Goal: Task Accomplishment & Management: Manage account settings

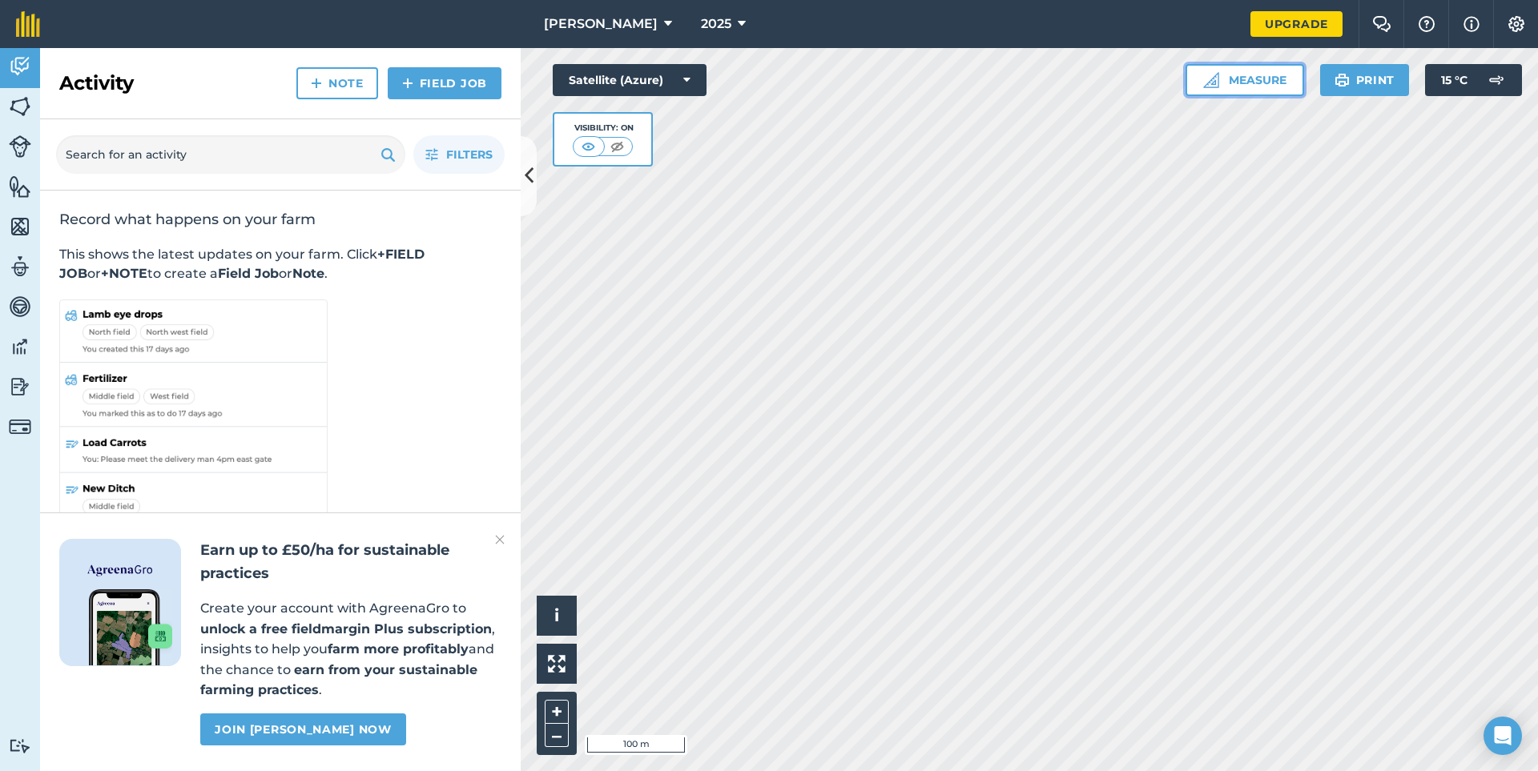
click at [1216, 87] on img at bounding box center [1211, 80] width 16 height 16
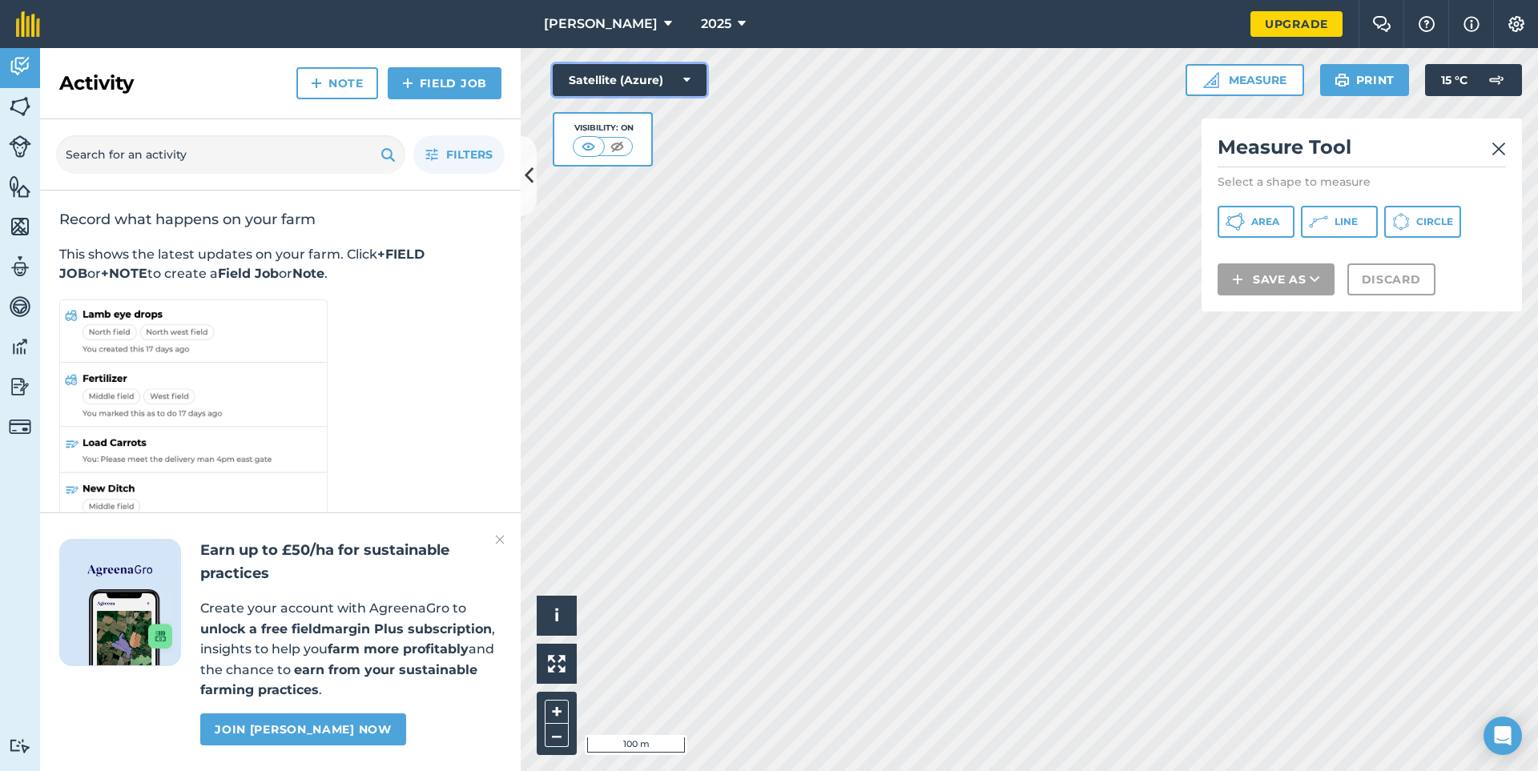
click at [652, 79] on button "Satellite (Azure)" at bounding box center [630, 80] width 154 height 32
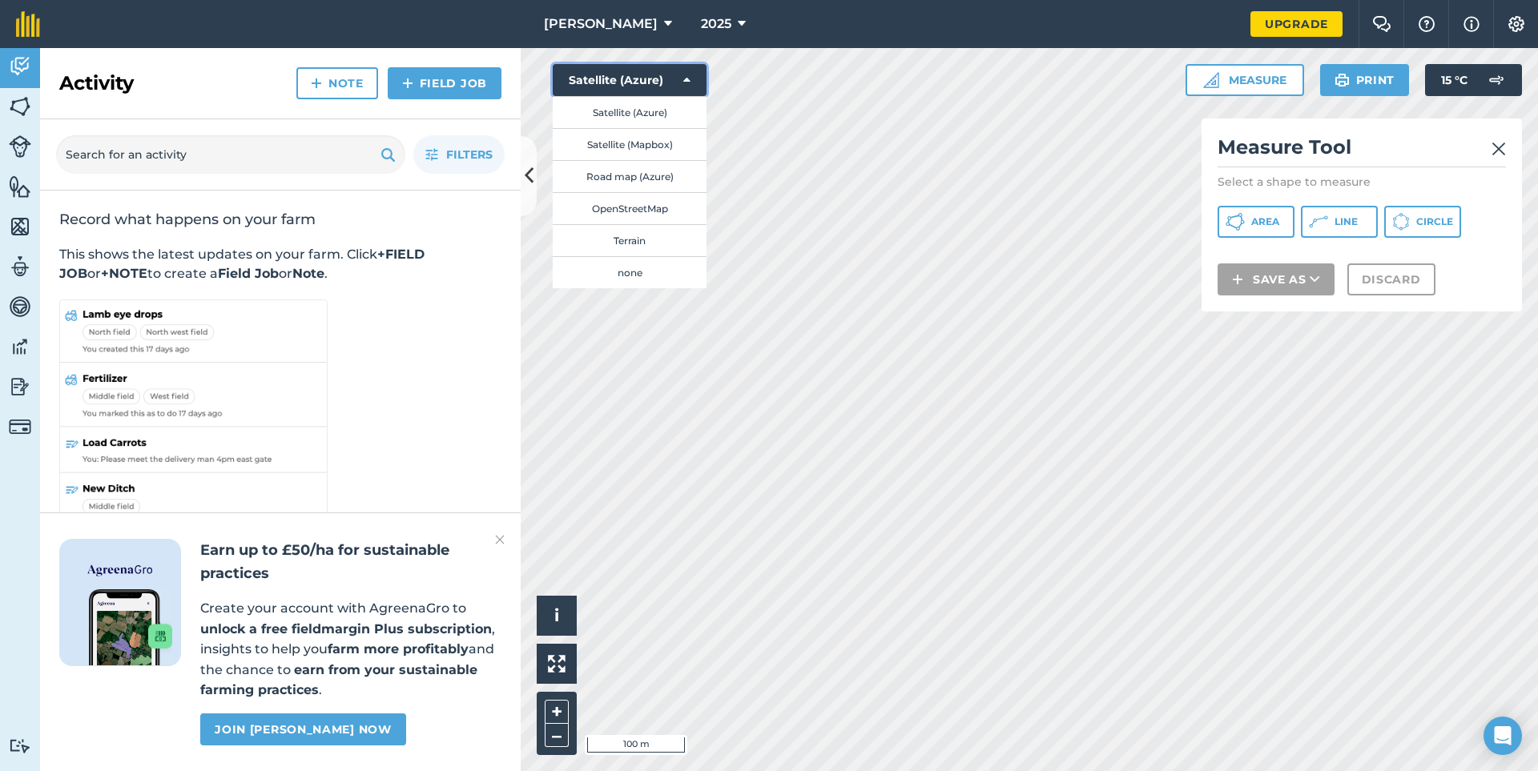
click at [646, 86] on button "Satellite (Azure)" at bounding box center [630, 80] width 154 height 32
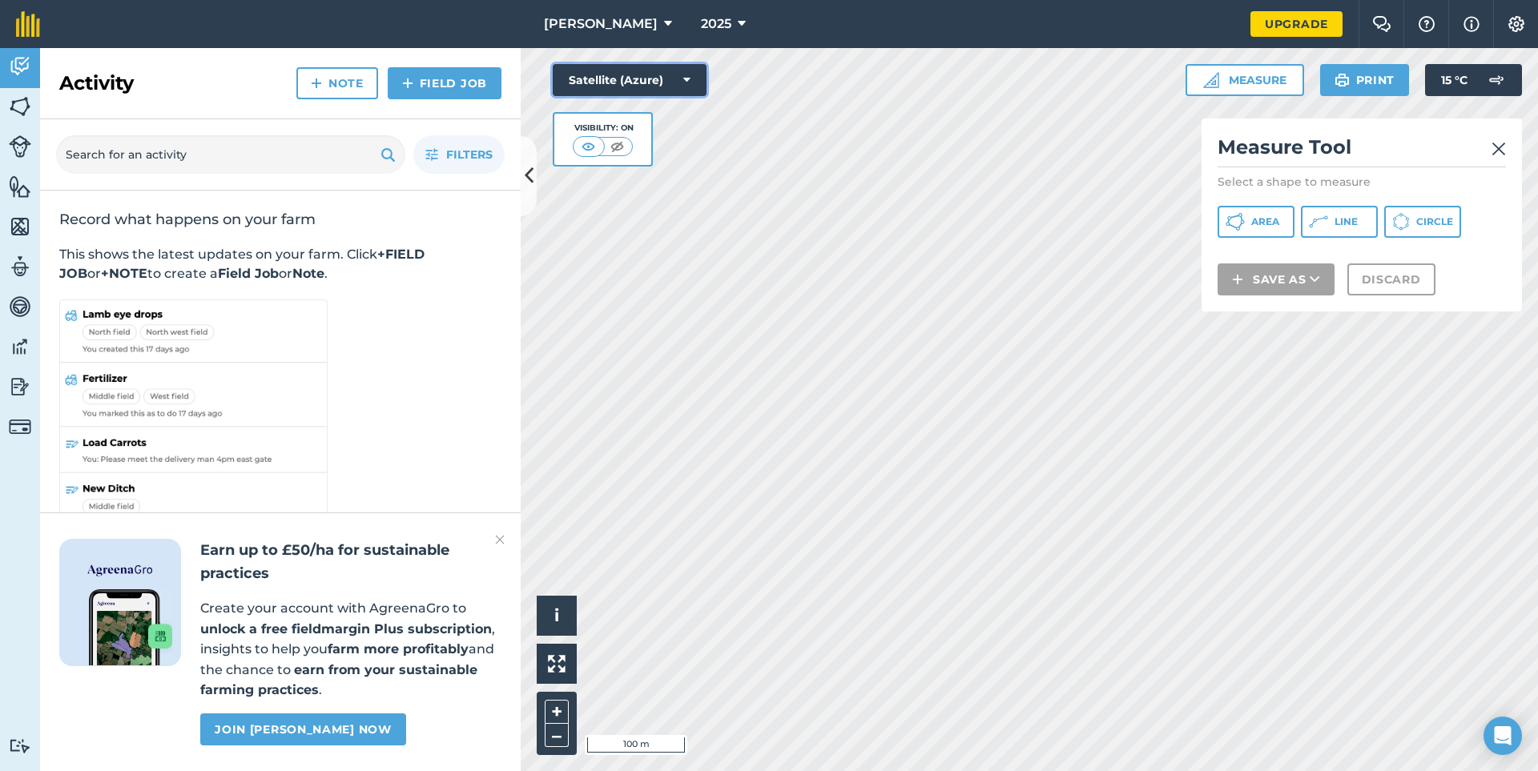
click at [646, 86] on button "Satellite (Azure)" at bounding box center [630, 80] width 154 height 32
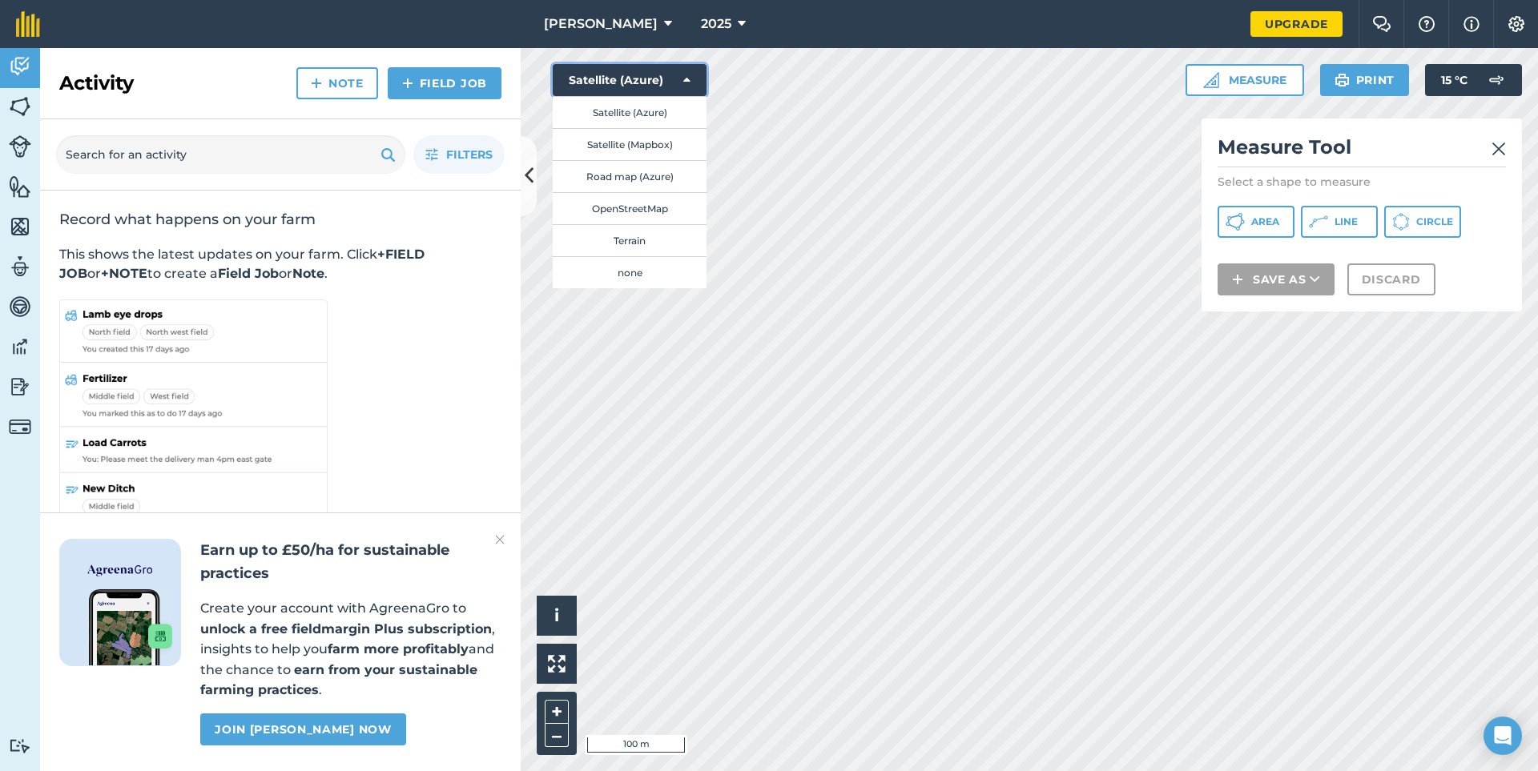
click at [646, 86] on button "Satellite (Azure)" at bounding box center [630, 80] width 154 height 32
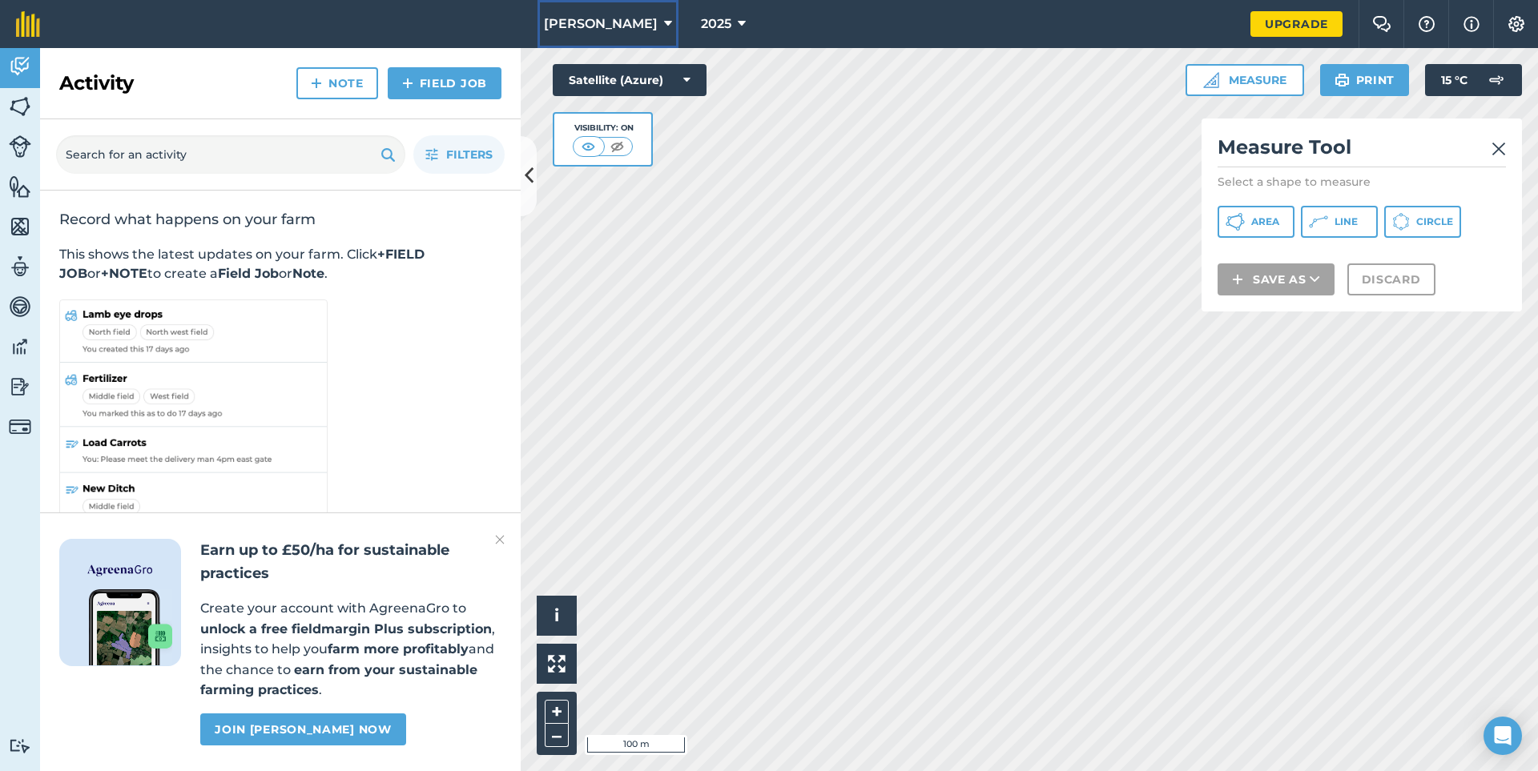
click at [623, 18] on span "ridgeway" at bounding box center [601, 23] width 114 height 19
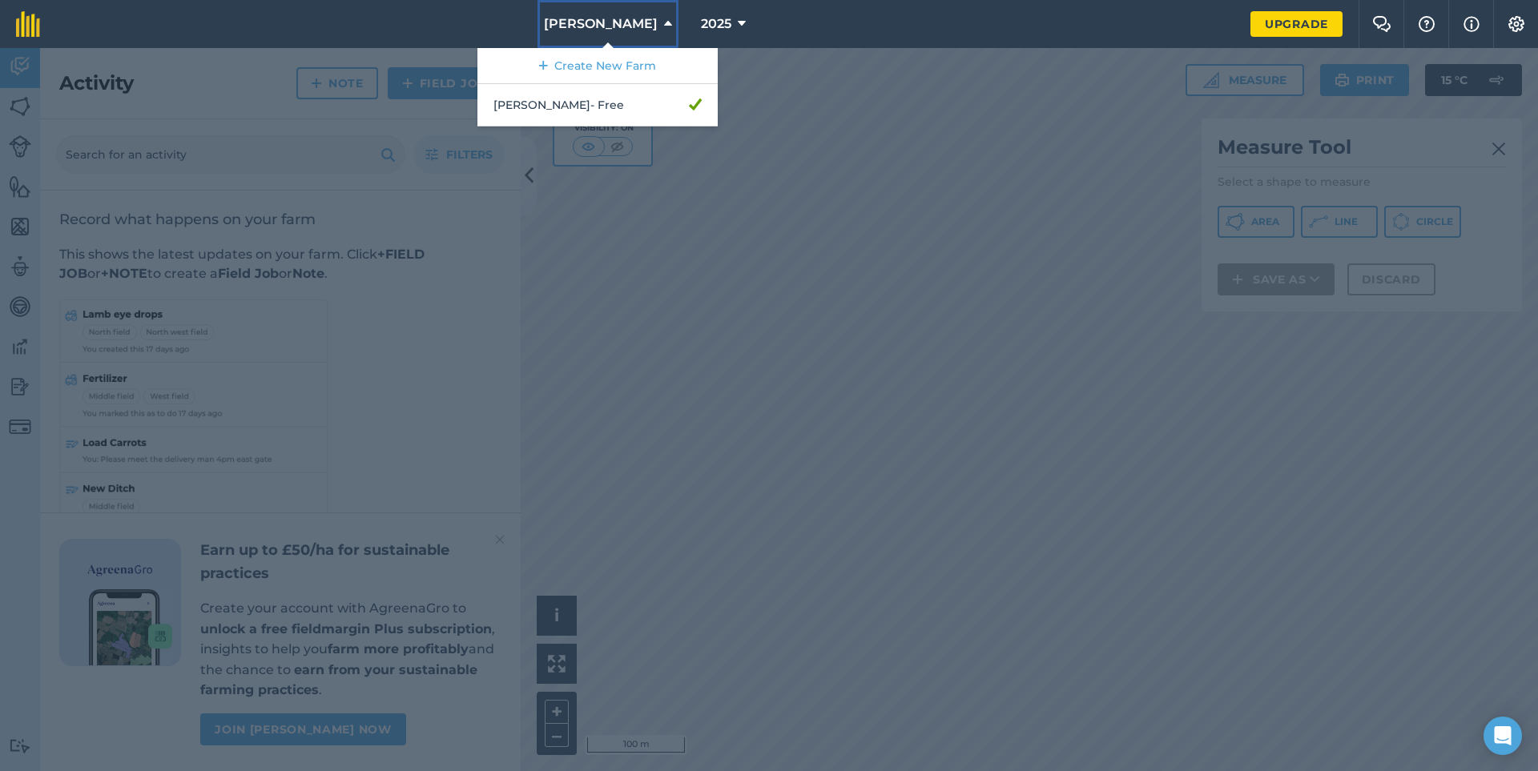
click at [623, 21] on span "ridgeway" at bounding box center [601, 23] width 114 height 19
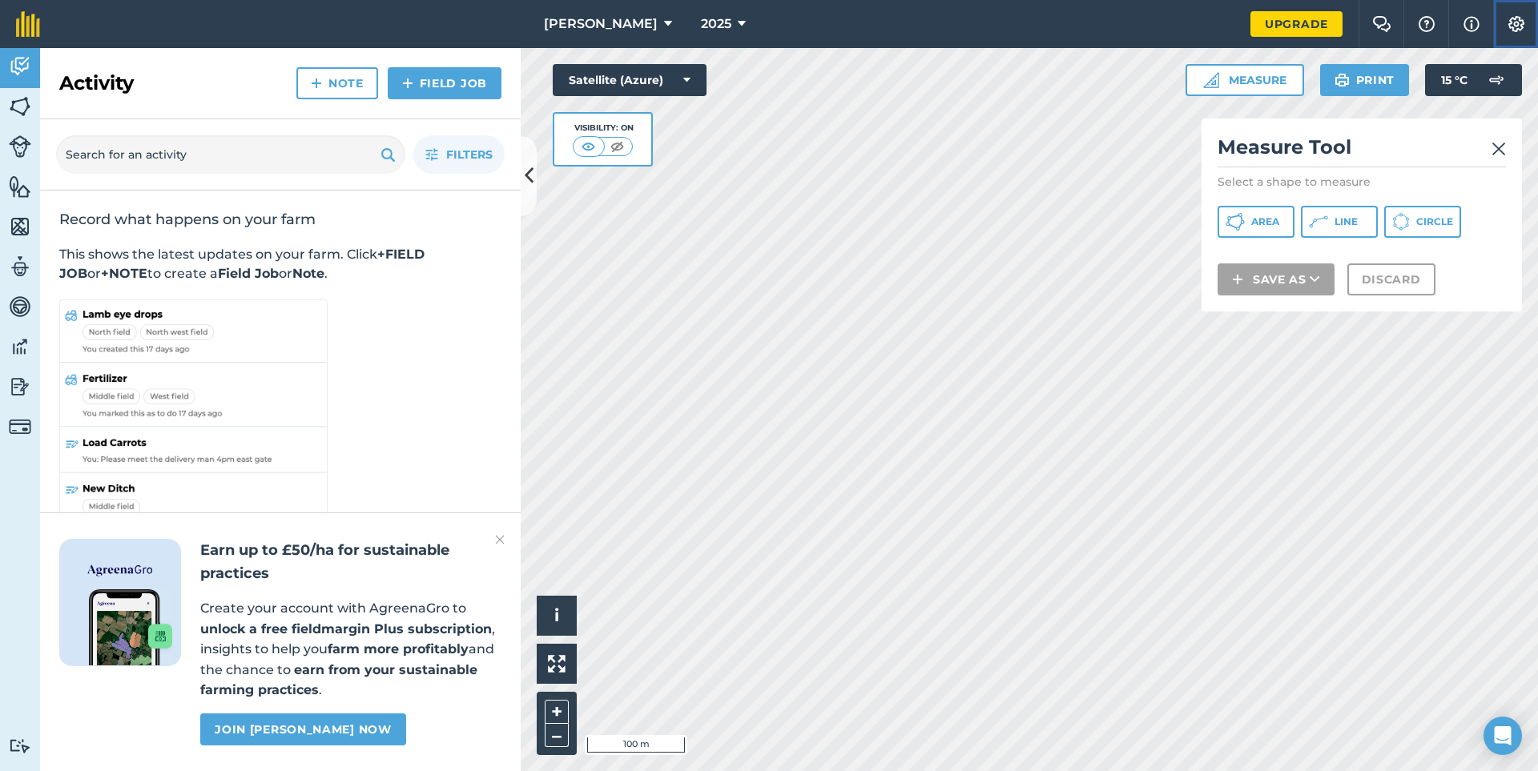
click at [1510, 28] on img at bounding box center [1516, 24] width 19 height 16
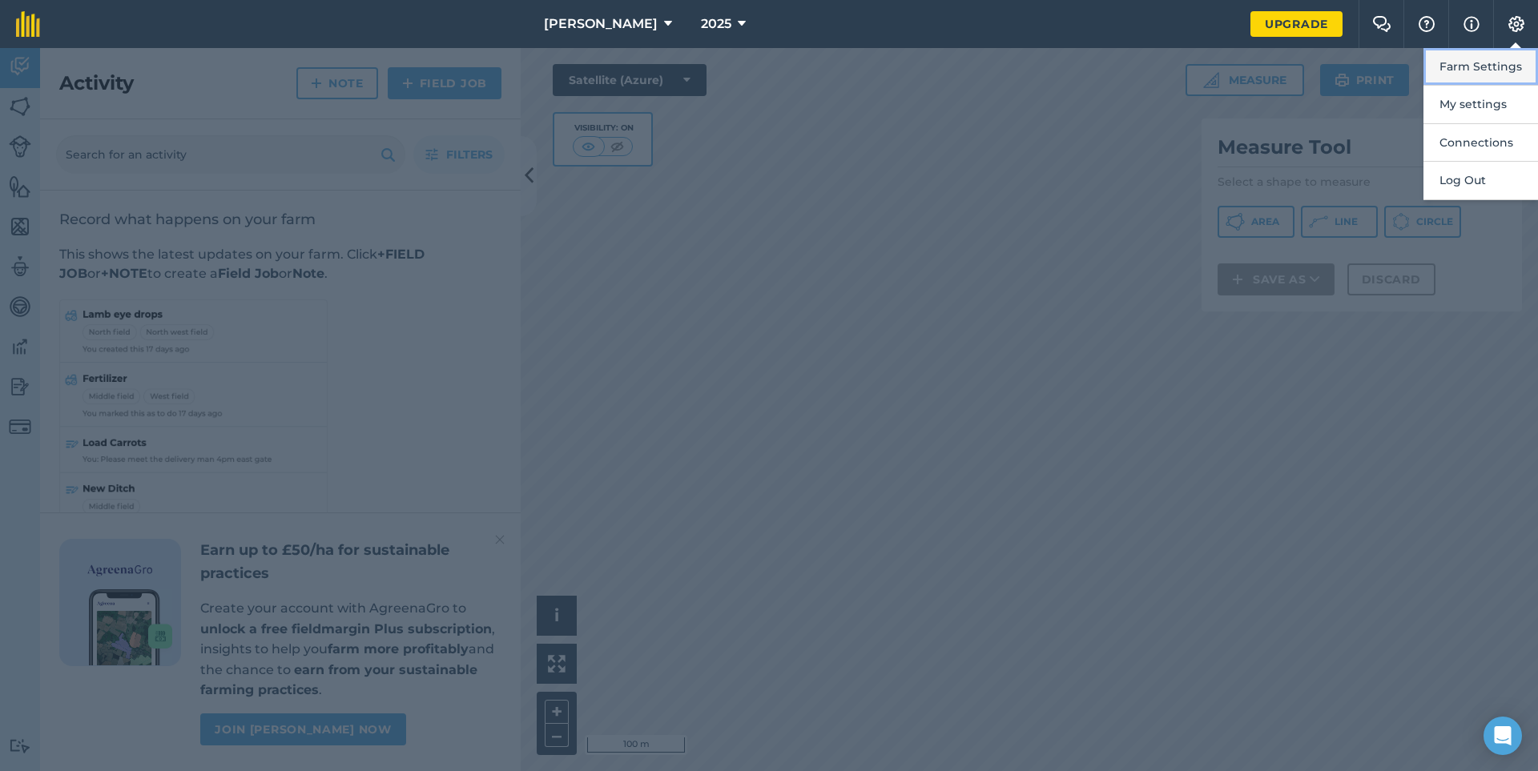
click at [1497, 68] on button "Farm Settings" at bounding box center [1481, 67] width 115 height 38
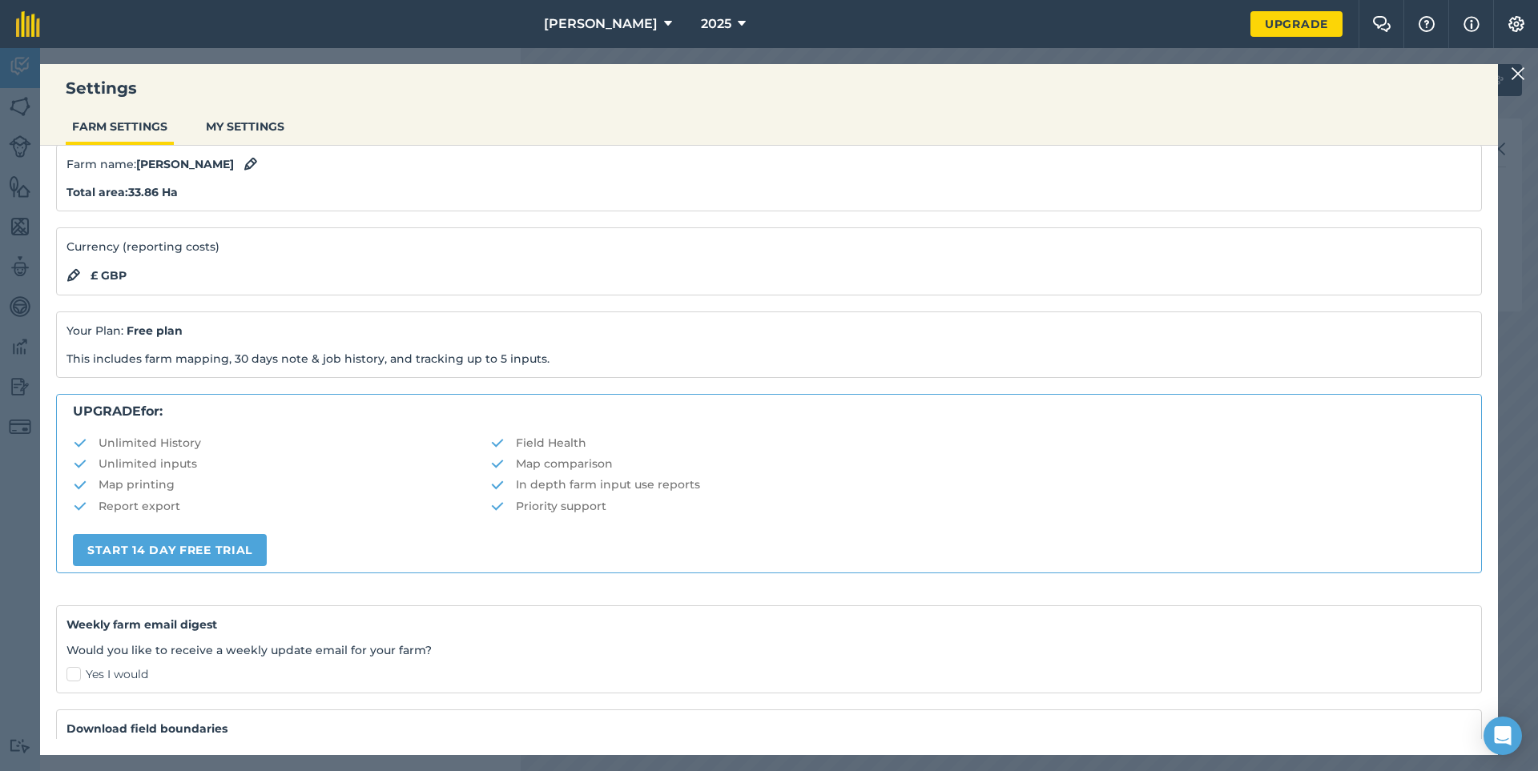
scroll to position [159, 0]
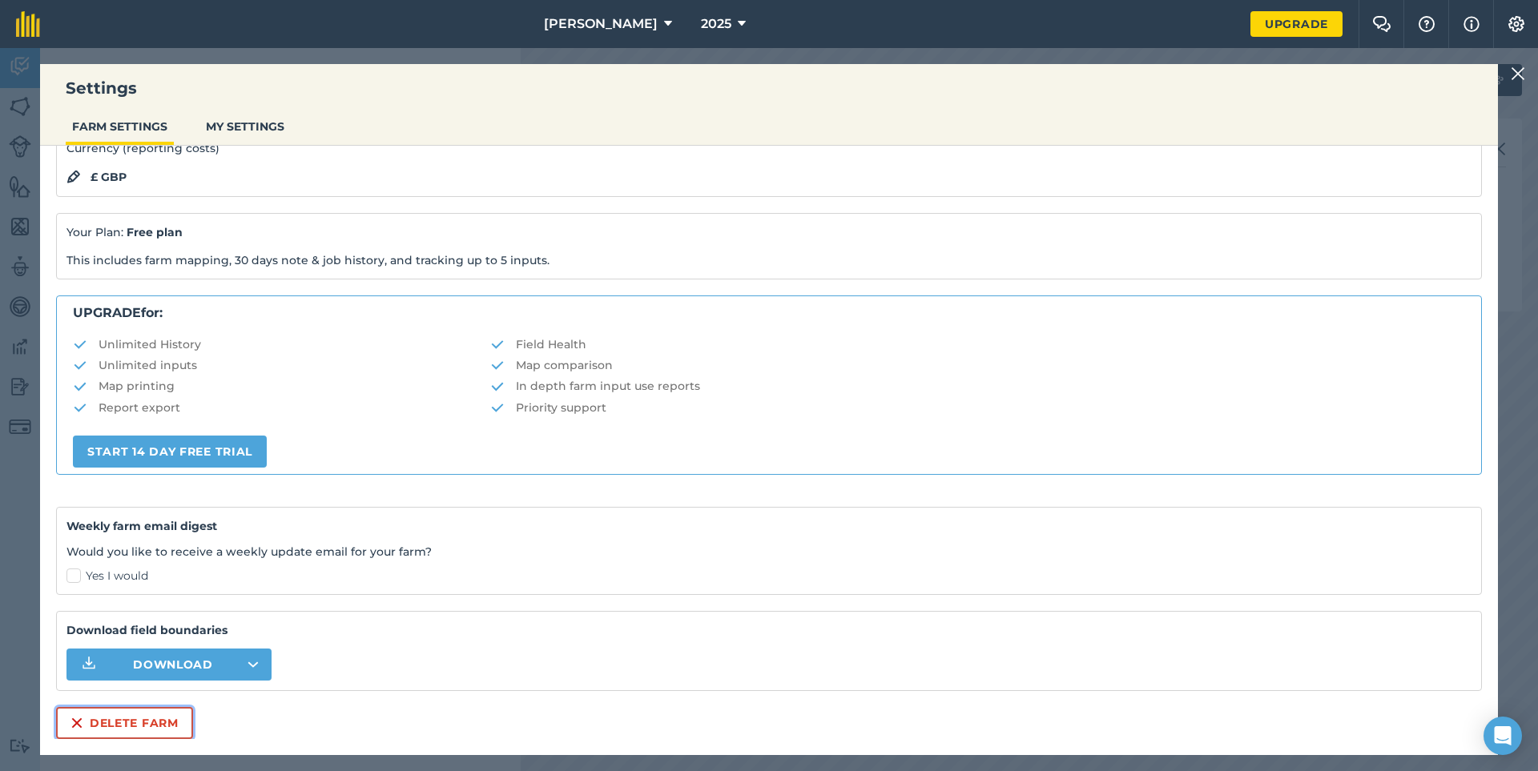
click at [122, 722] on button "Delete farm" at bounding box center [124, 723] width 137 height 32
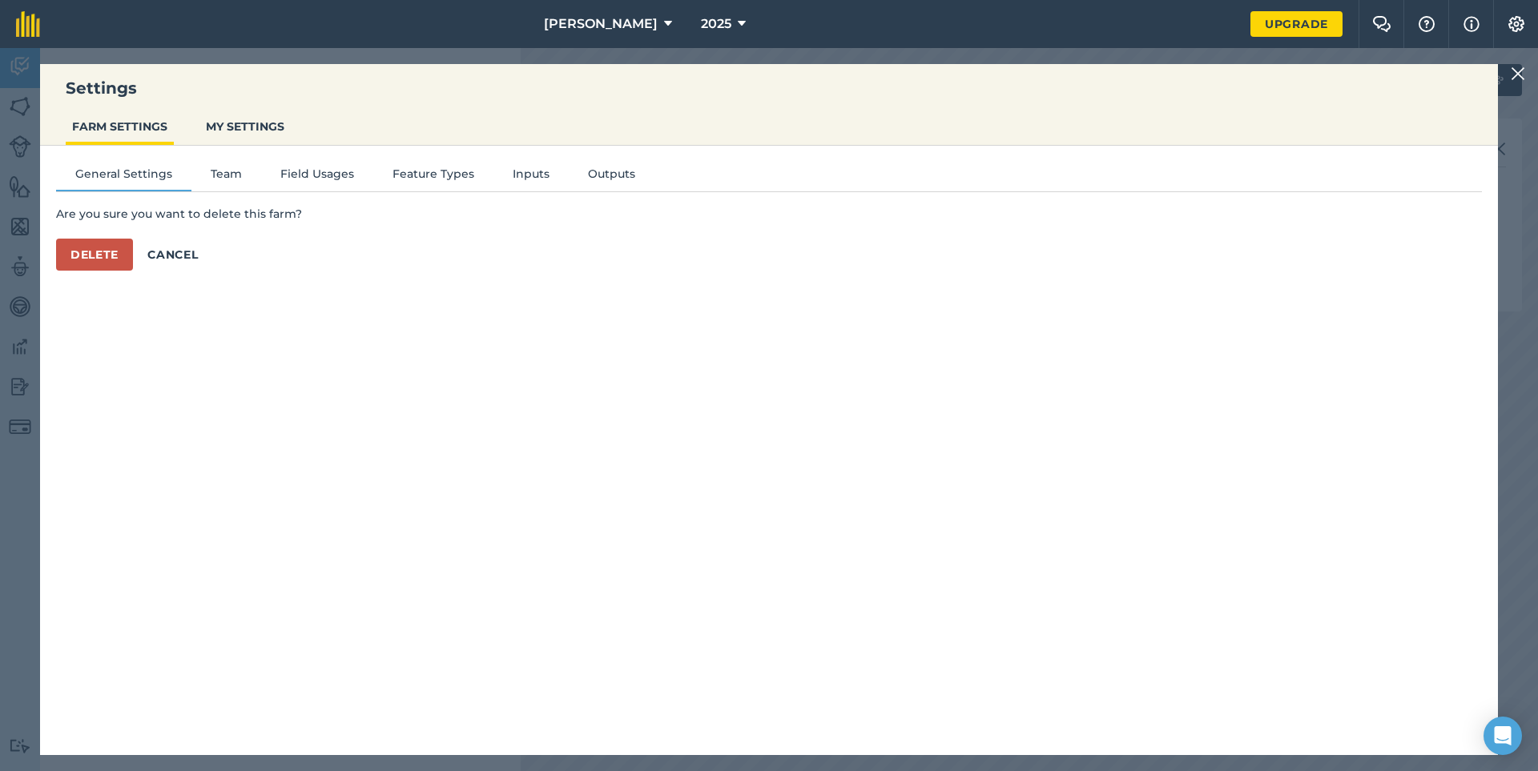
scroll to position [0, 0]
click at [87, 250] on button "Delete" at bounding box center [94, 255] width 77 height 32
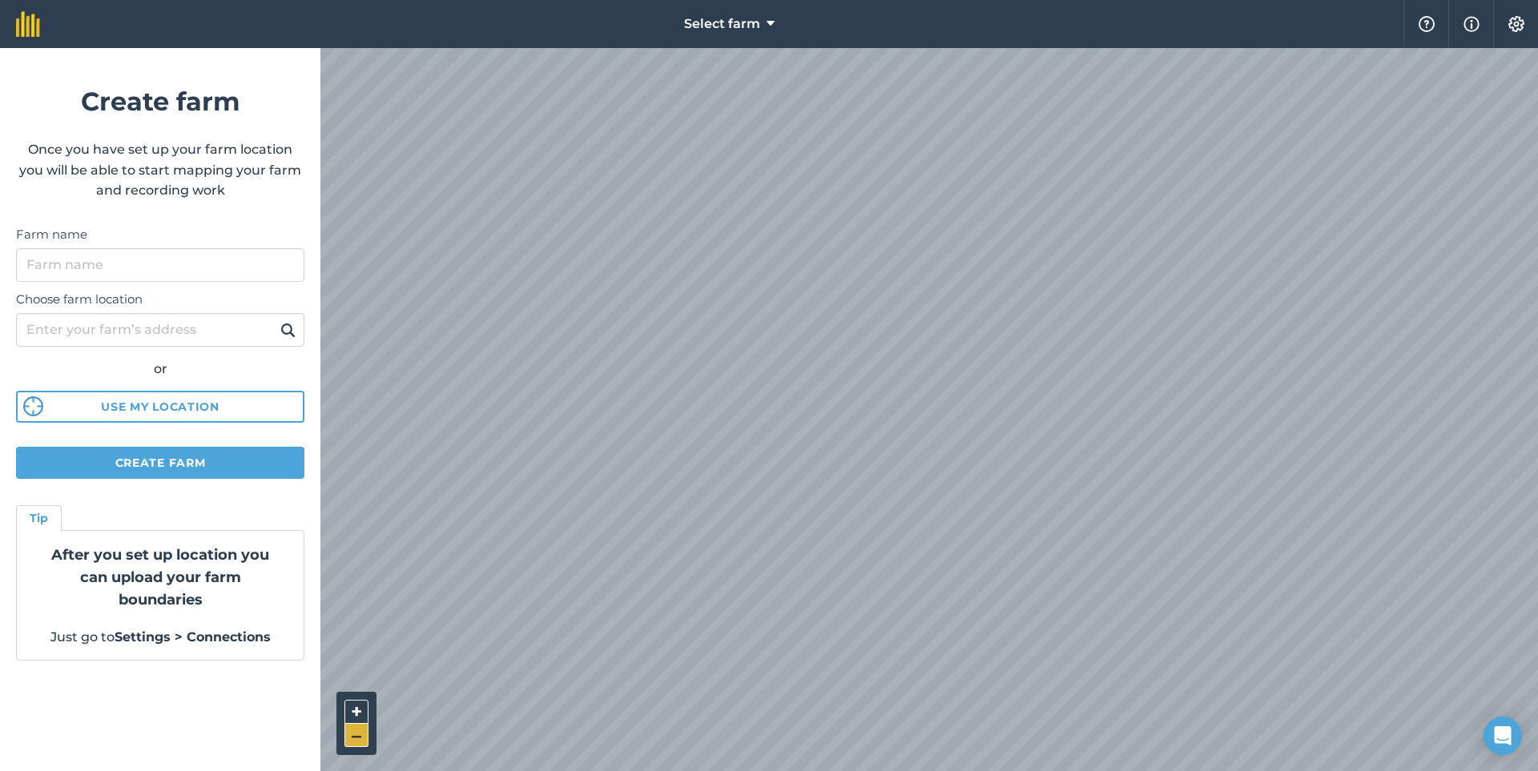
click at [355, 735] on button "–" at bounding box center [356, 735] width 24 height 23
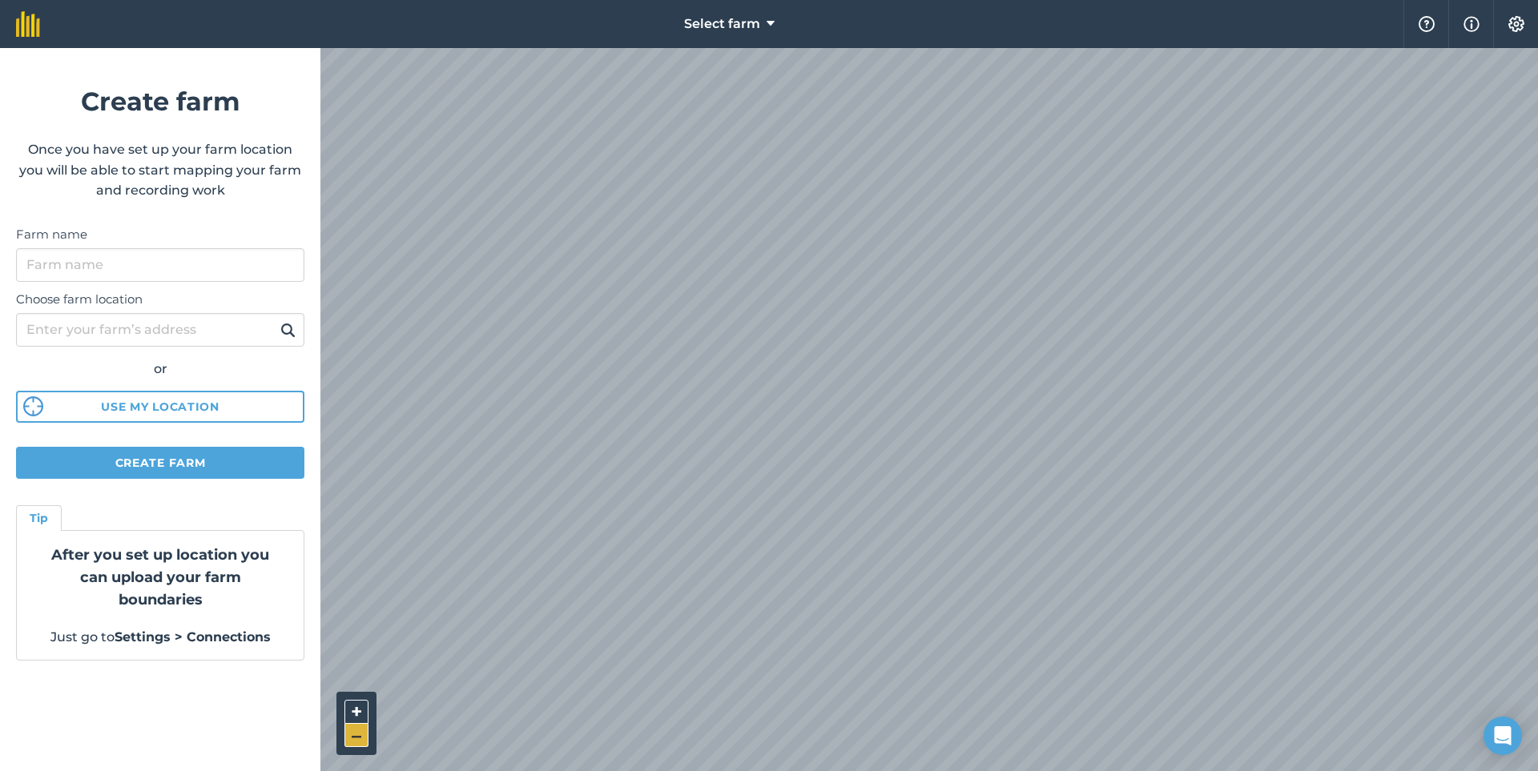
click at [355, 735] on button "–" at bounding box center [356, 735] width 24 height 23
click at [54, 261] on input "Farm name" at bounding box center [160, 265] width 288 height 34
type input "portugel farm"
click at [85, 324] on input "Choose farm location" at bounding box center [160, 330] width 288 height 34
type input "lisbon"
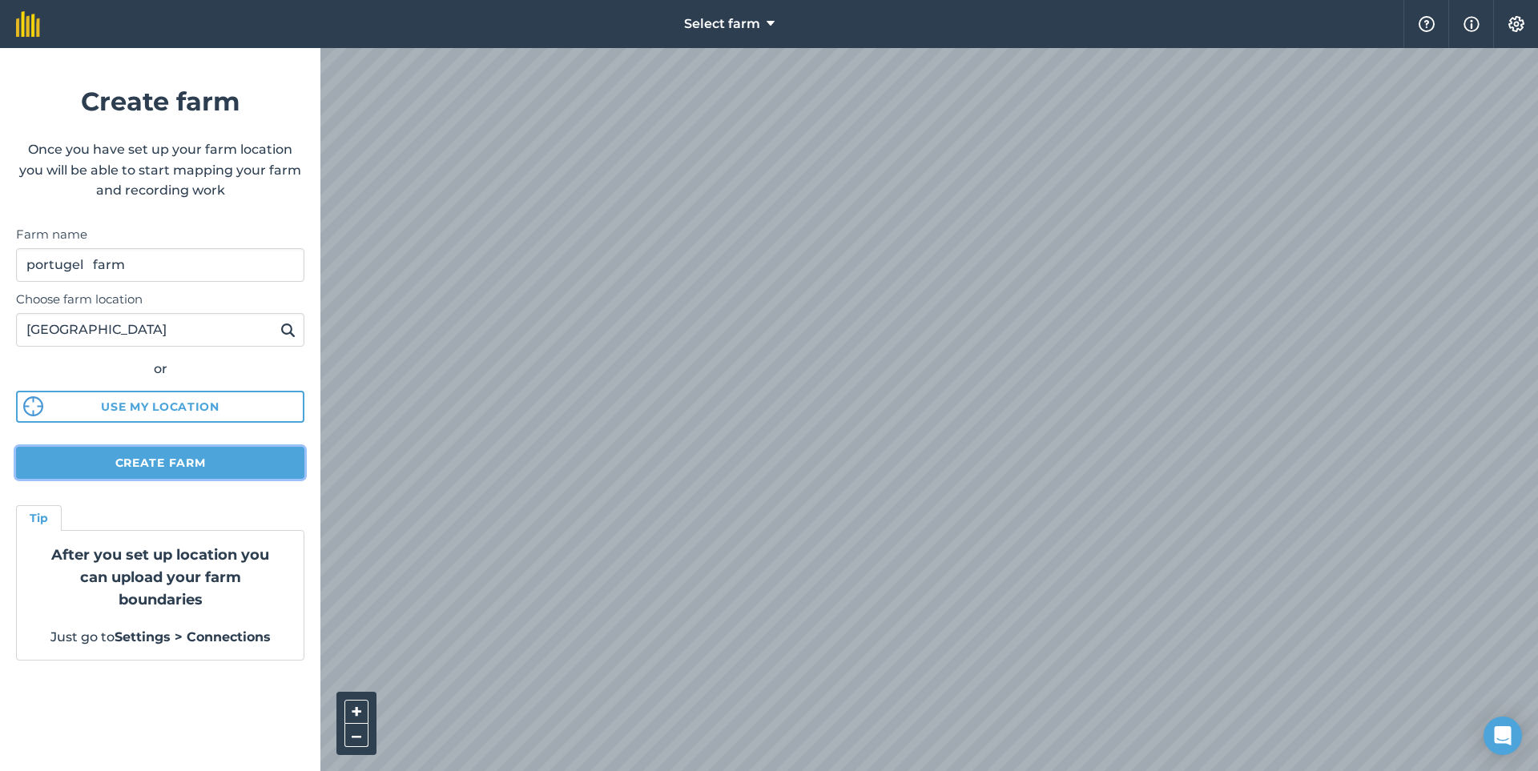
click at [164, 453] on button "Create farm" at bounding box center [160, 463] width 288 height 32
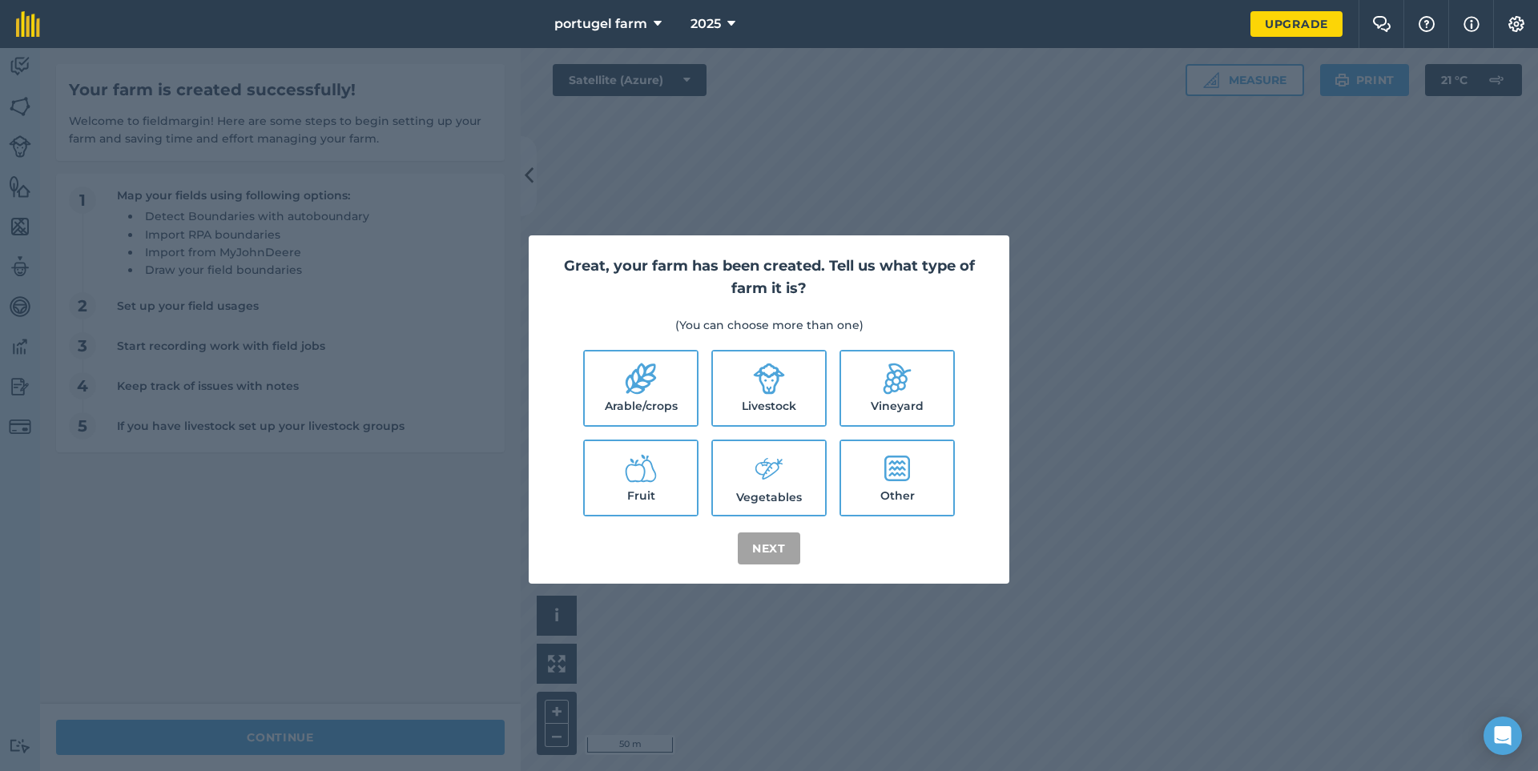
click at [630, 397] on label "Arable/crops" at bounding box center [641, 389] width 112 height 74
checkbox input "true"
click at [776, 556] on button "Next" at bounding box center [769, 549] width 62 height 32
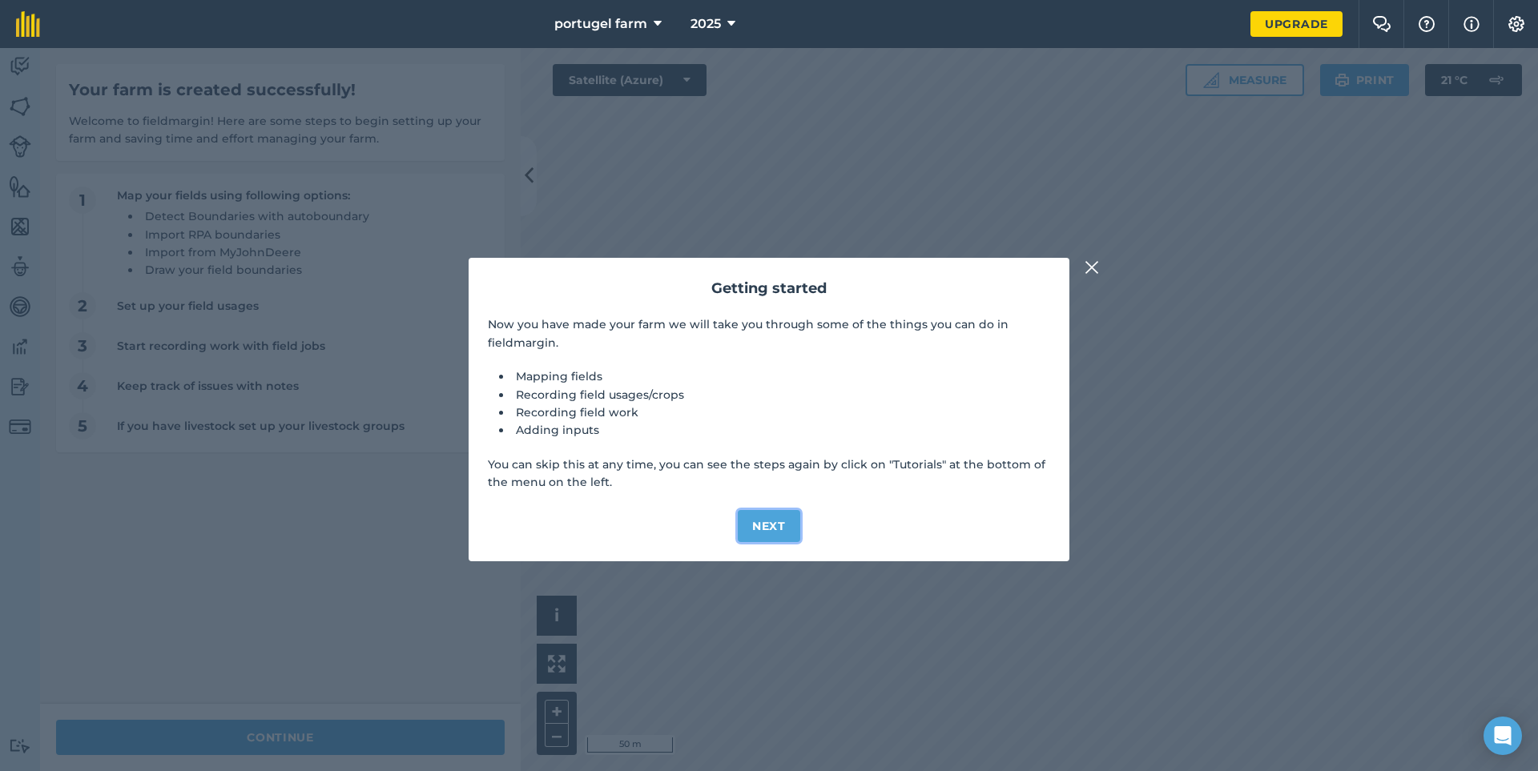
click at [765, 531] on button "Next" at bounding box center [769, 526] width 62 height 32
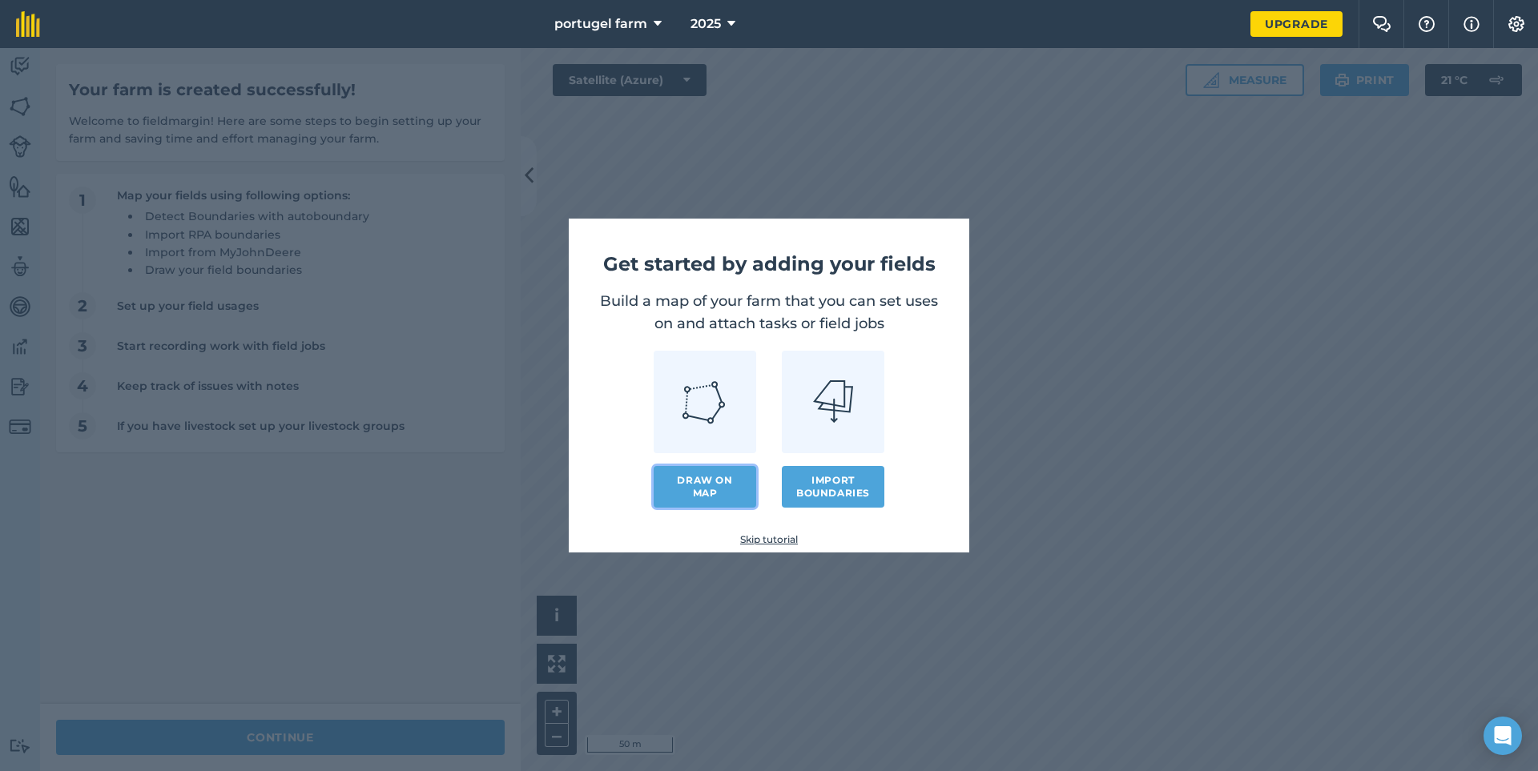
click at [717, 493] on link "Draw on map" at bounding box center [705, 487] width 103 height 42
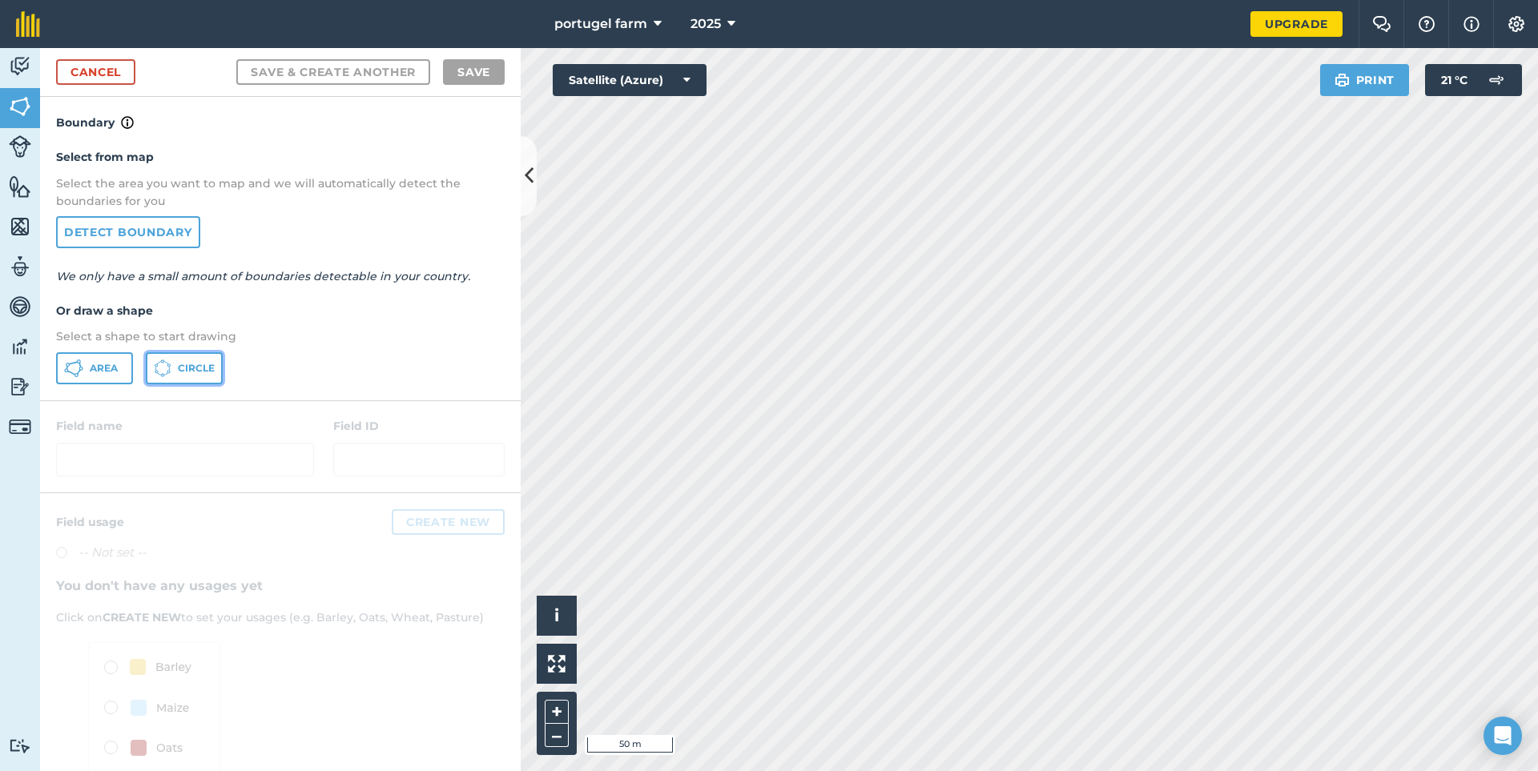
click at [199, 364] on span "Circle" at bounding box center [196, 368] width 37 height 13
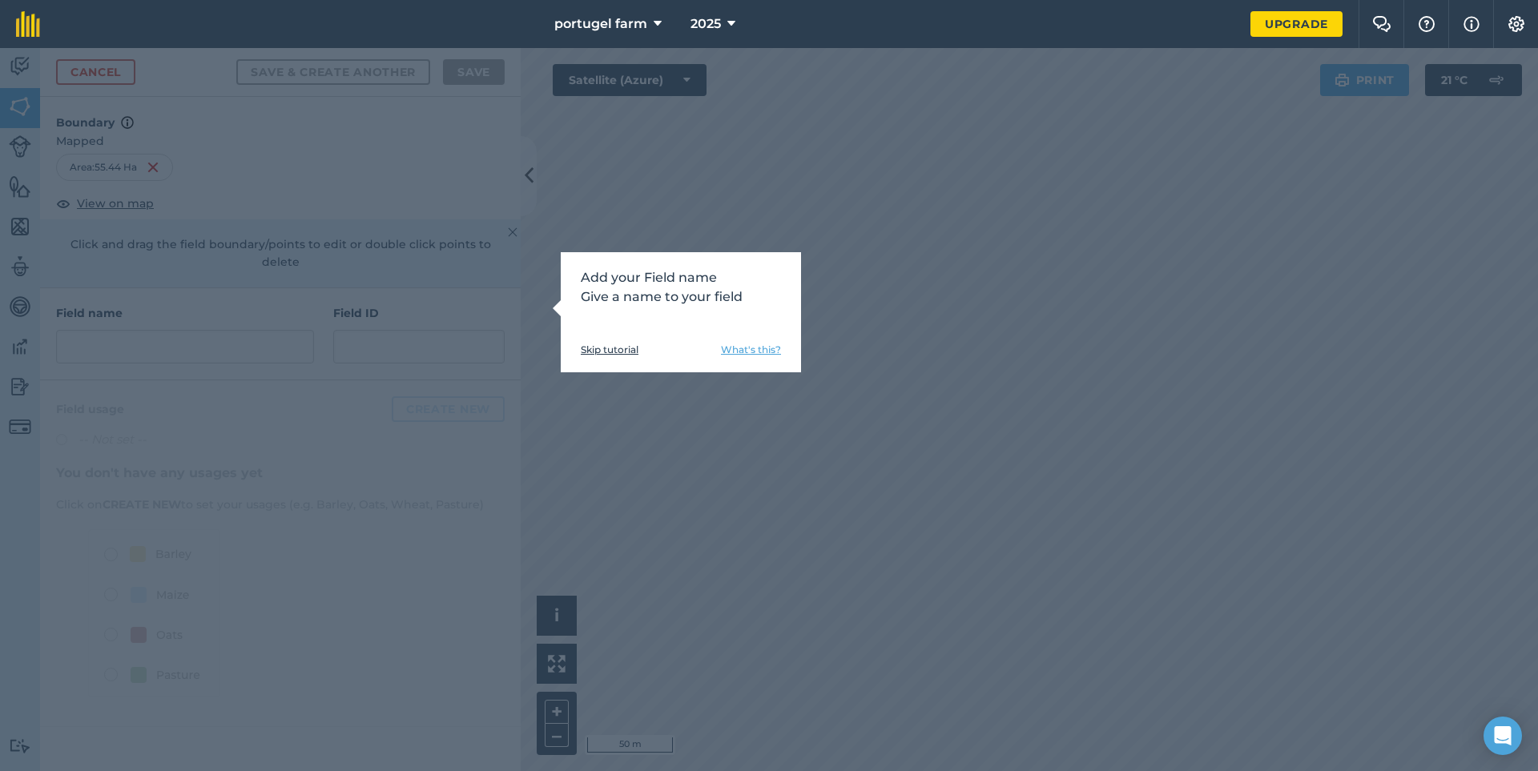
click at [598, 349] on link "Skip tutorial" at bounding box center [610, 350] width 58 height 13
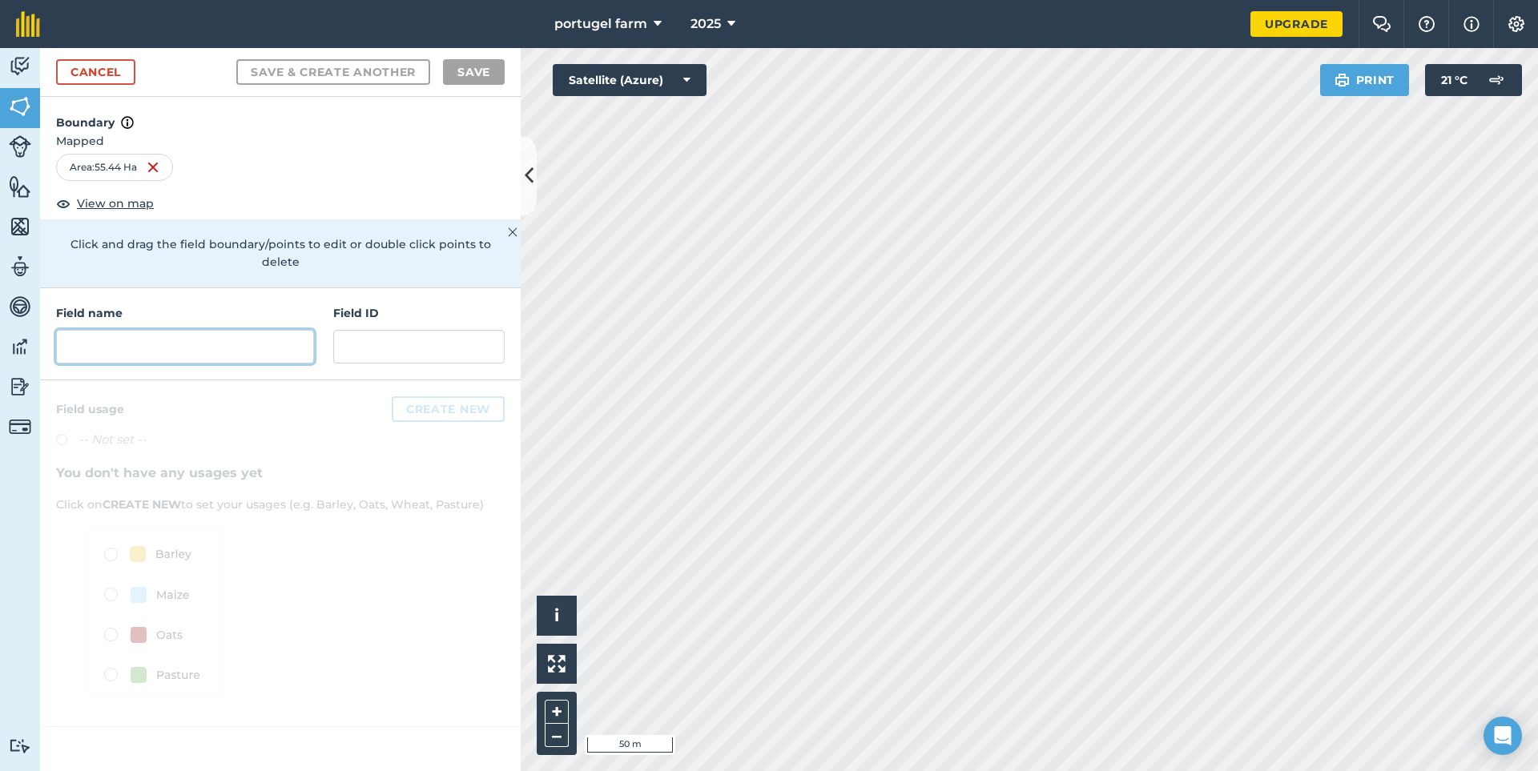
click at [130, 342] on input "text" at bounding box center [185, 347] width 258 height 34
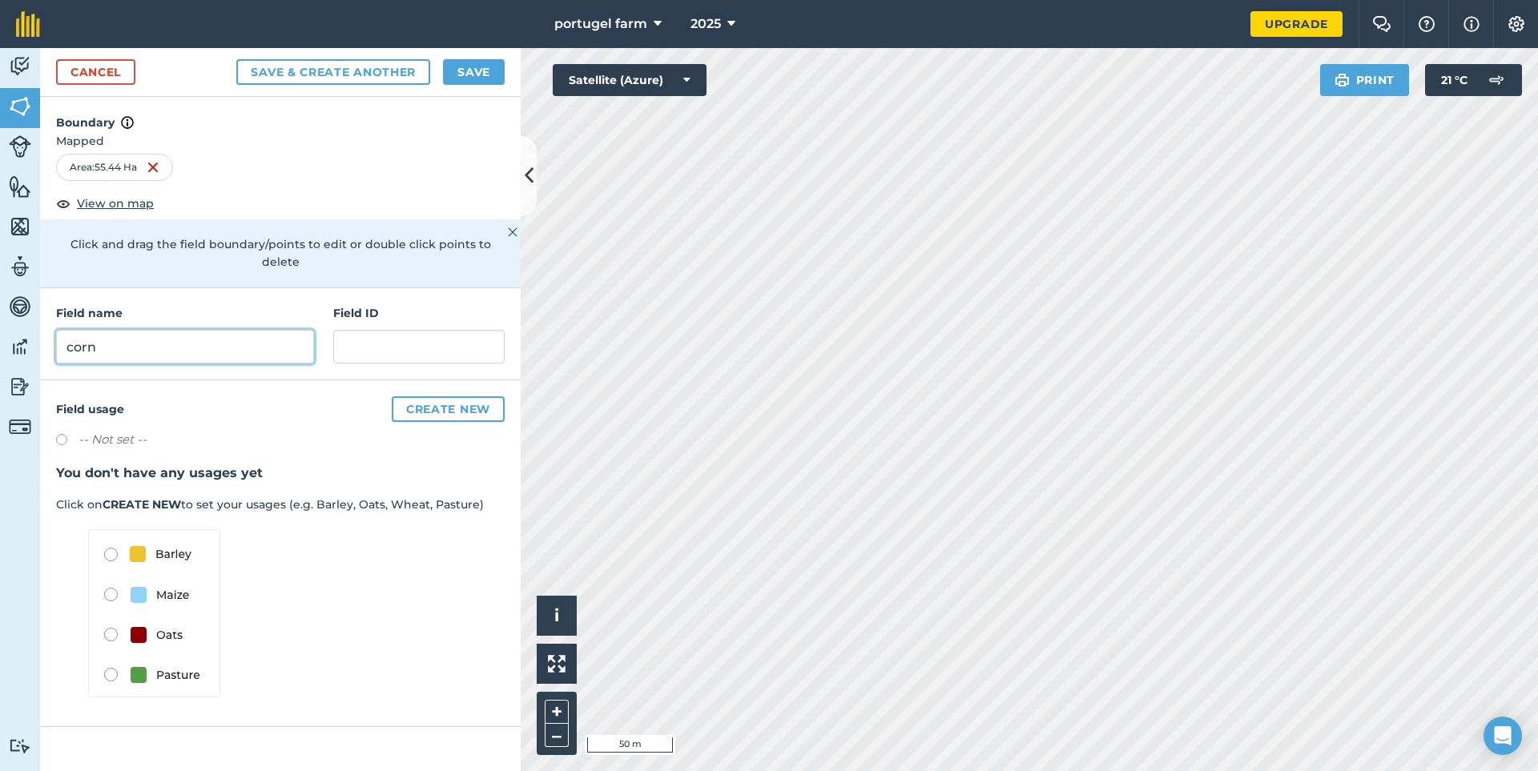
type input "corn"
click at [440, 398] on button "Create new" at bounding box center [448, 410] width 113 height 26
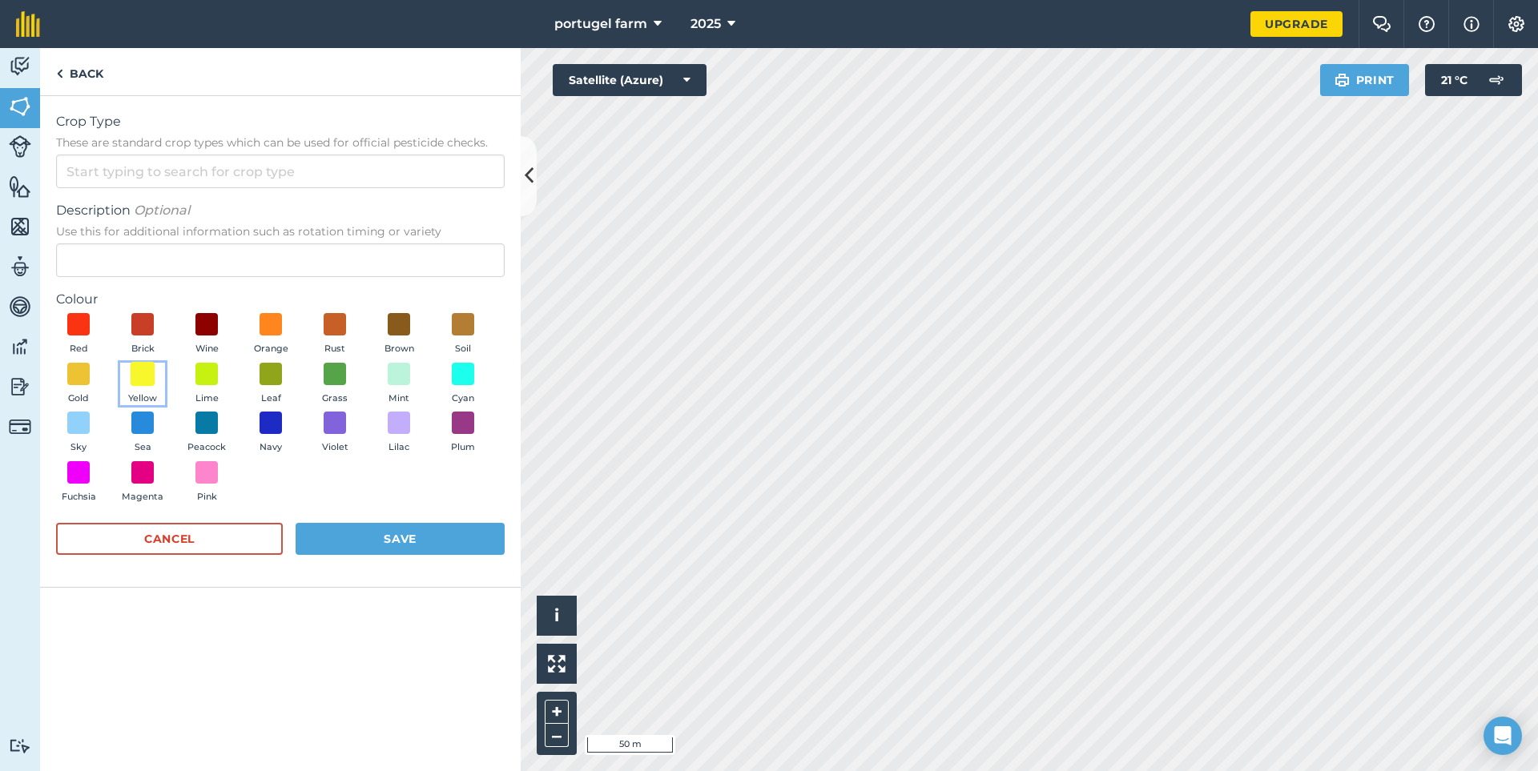
click at [139, 380] on span at bounding box center [143, 373] width 25 height 25
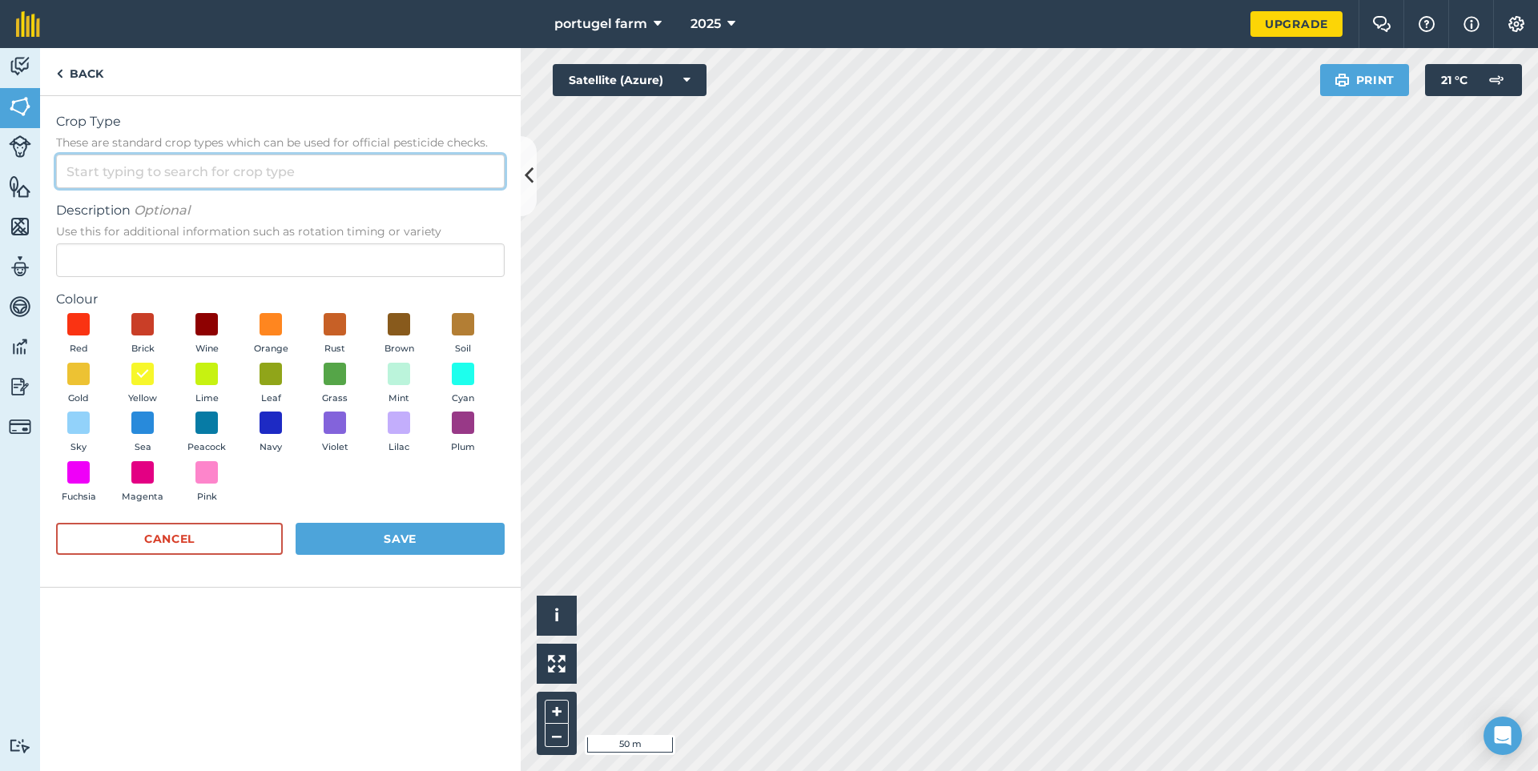
click at [87, 171] on input "Crop Type These are standard crop types which can be used for official pesticid…" at bounding box center [280, 172] width 449 height 34
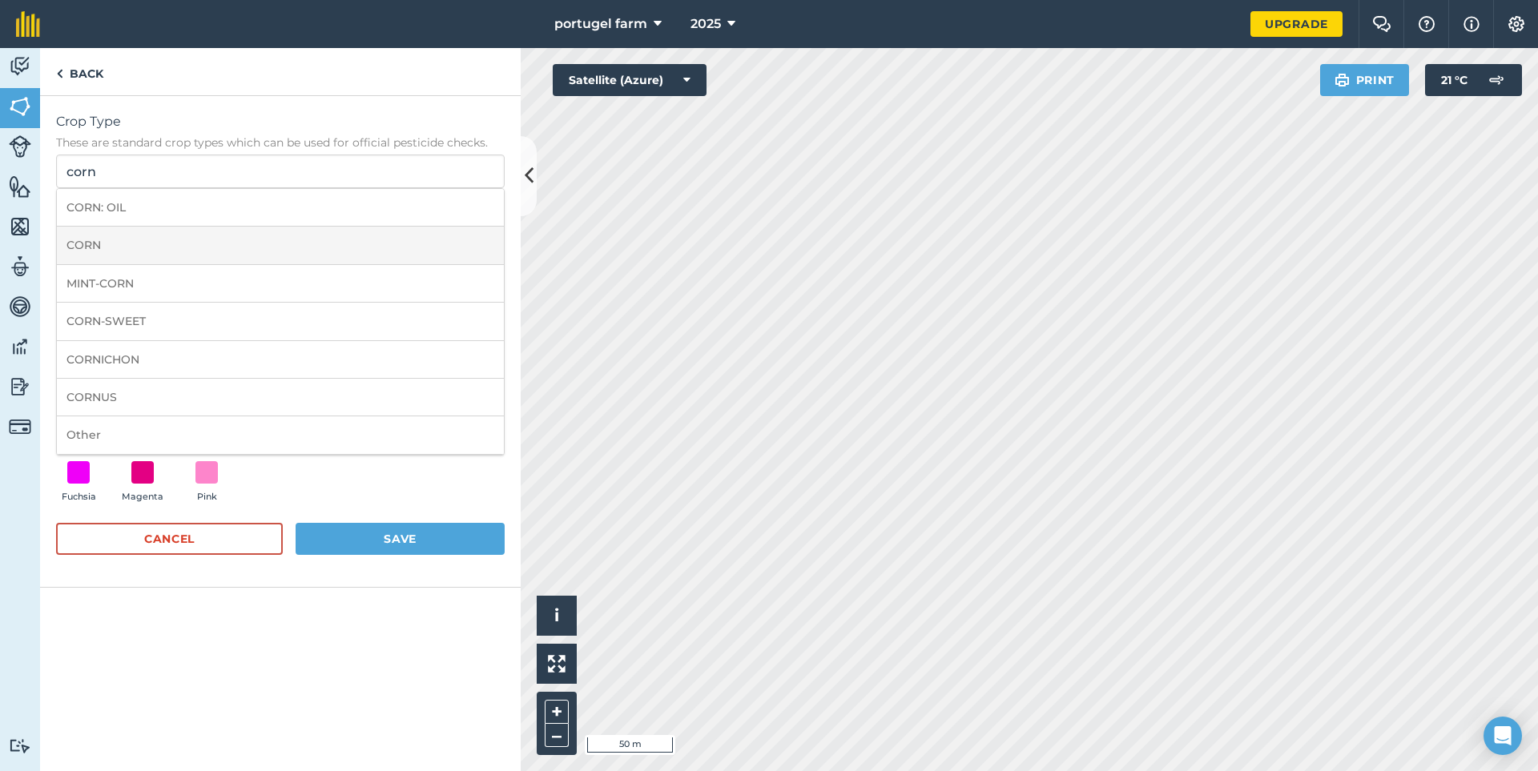
click at [95, 241] on li "CORN" at bounding box center [280, 246] width 447 height 38
type input "CORN"
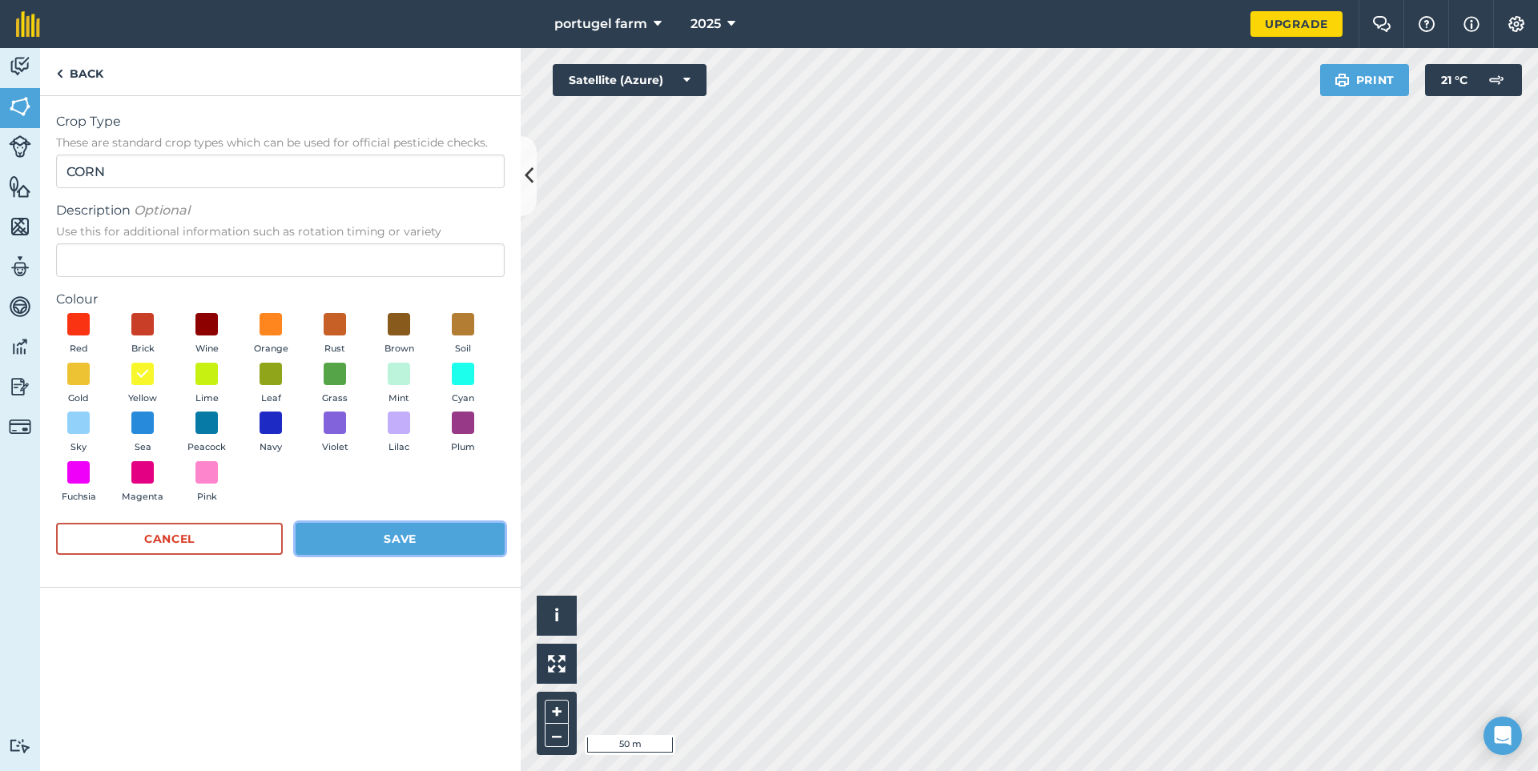
click at [403, 535] on button "Save" at bounding box center [400, 539] width 209 height 32
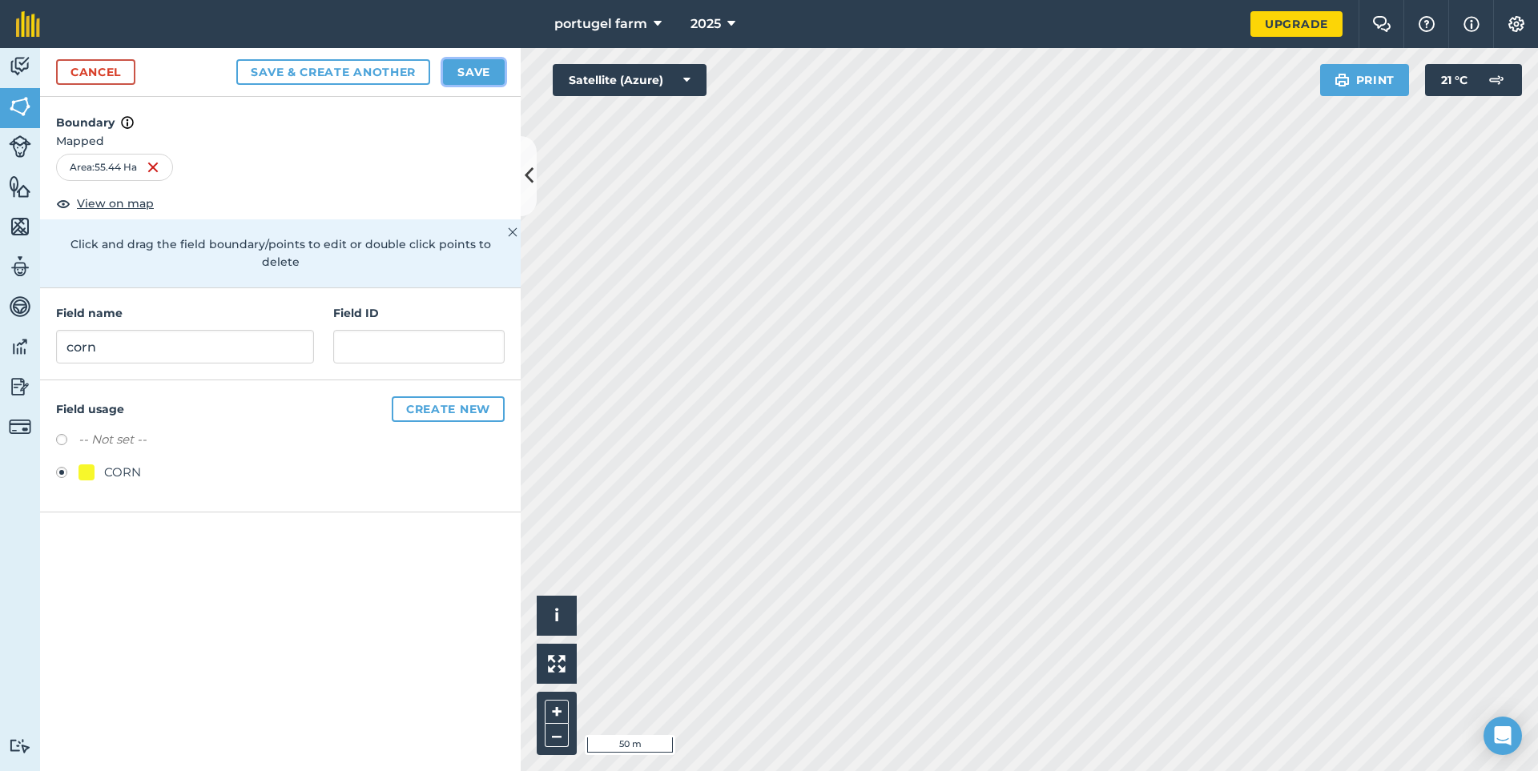
click at [466, 70] on button "Save" at bounding box center [474, 72] width 62 height 26
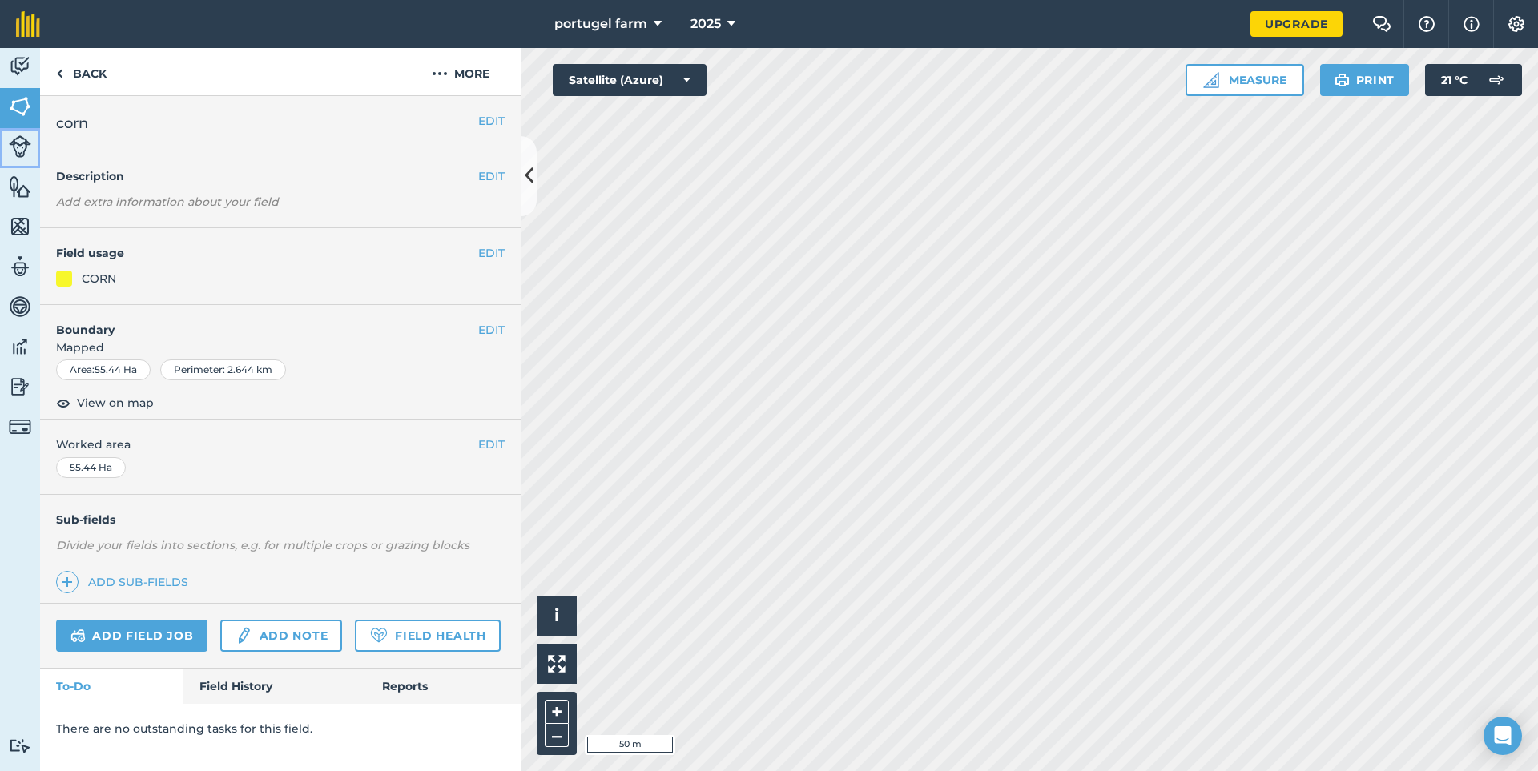
click at [16, 151] on img at bounding box center [20, 146] width 22 height 22
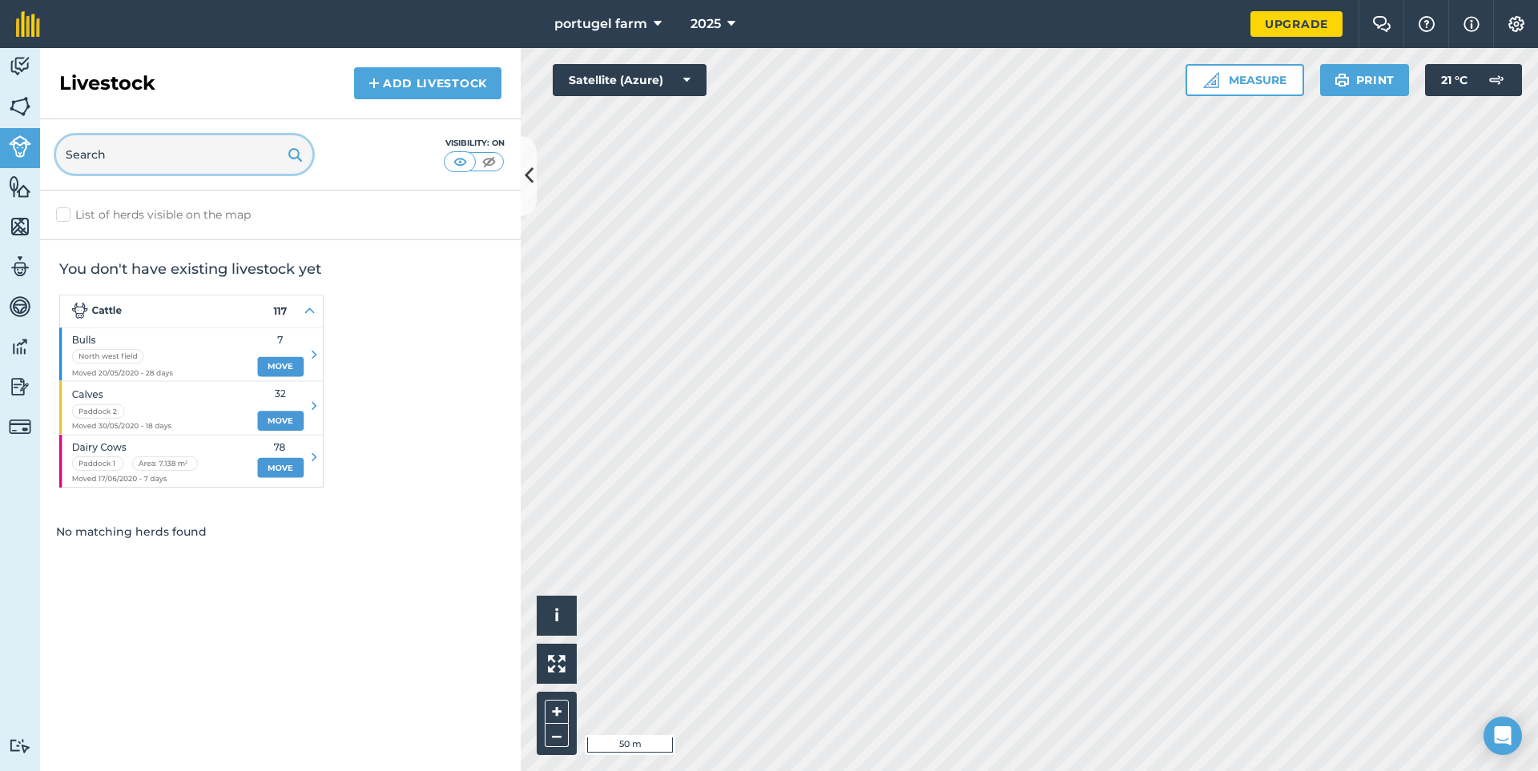
click at [135, 154] on input "text" at bounding box center [184, 154] width 256 height 38
type input "swiss alps"
click at [393, 90] on link "Add Livestock" at bounding box center [427, 83] width 147 height 32
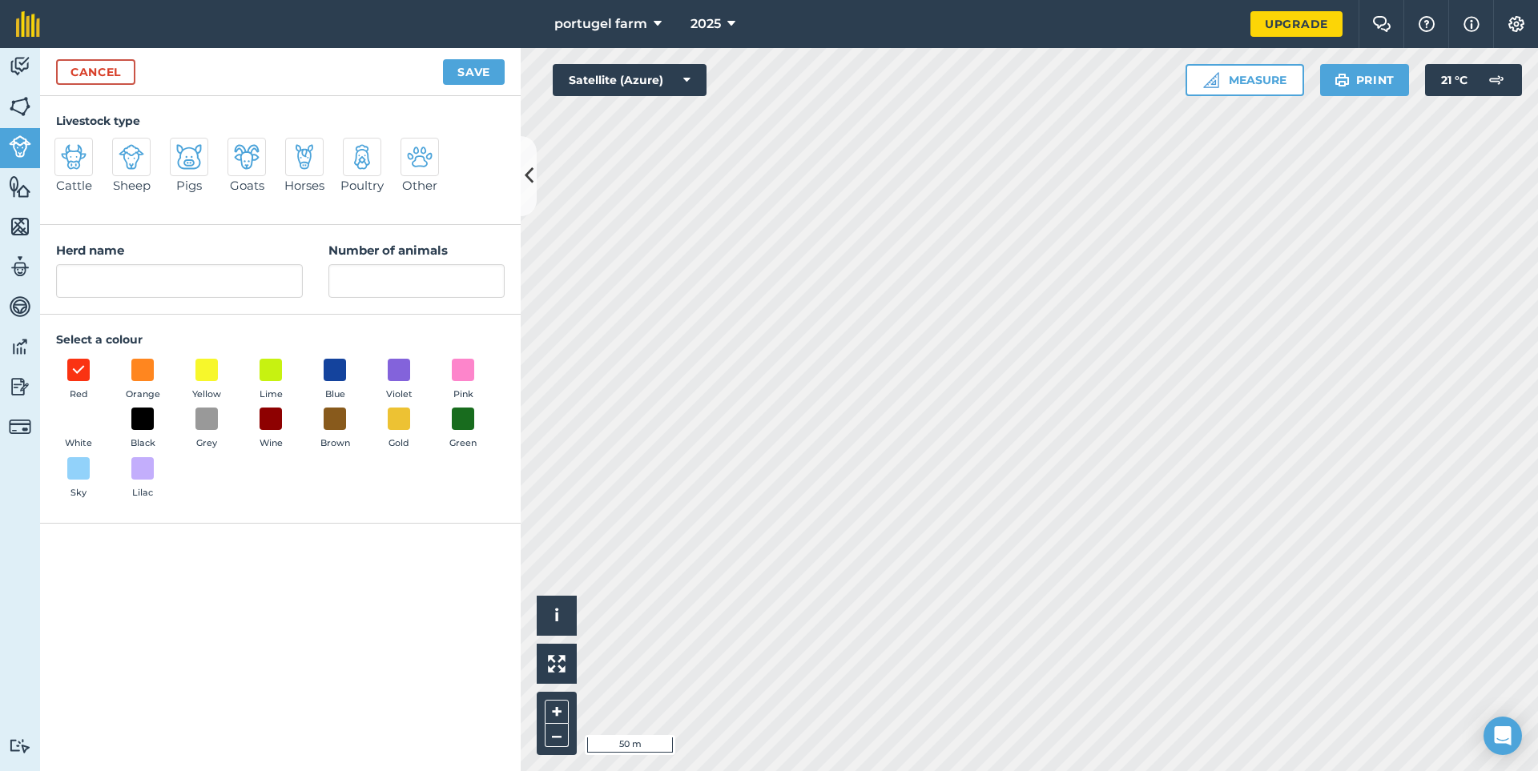
click at [74, 162] on img at bounding box center [74, 157] width 26 height 26
click at [66, 148] on input "Cattle" at bounding box center [61, 143] width 10 height 10
radio input "true"
click at [95, 276] on input "Cattle" at bounding box center [179, 281] width 247 height 34
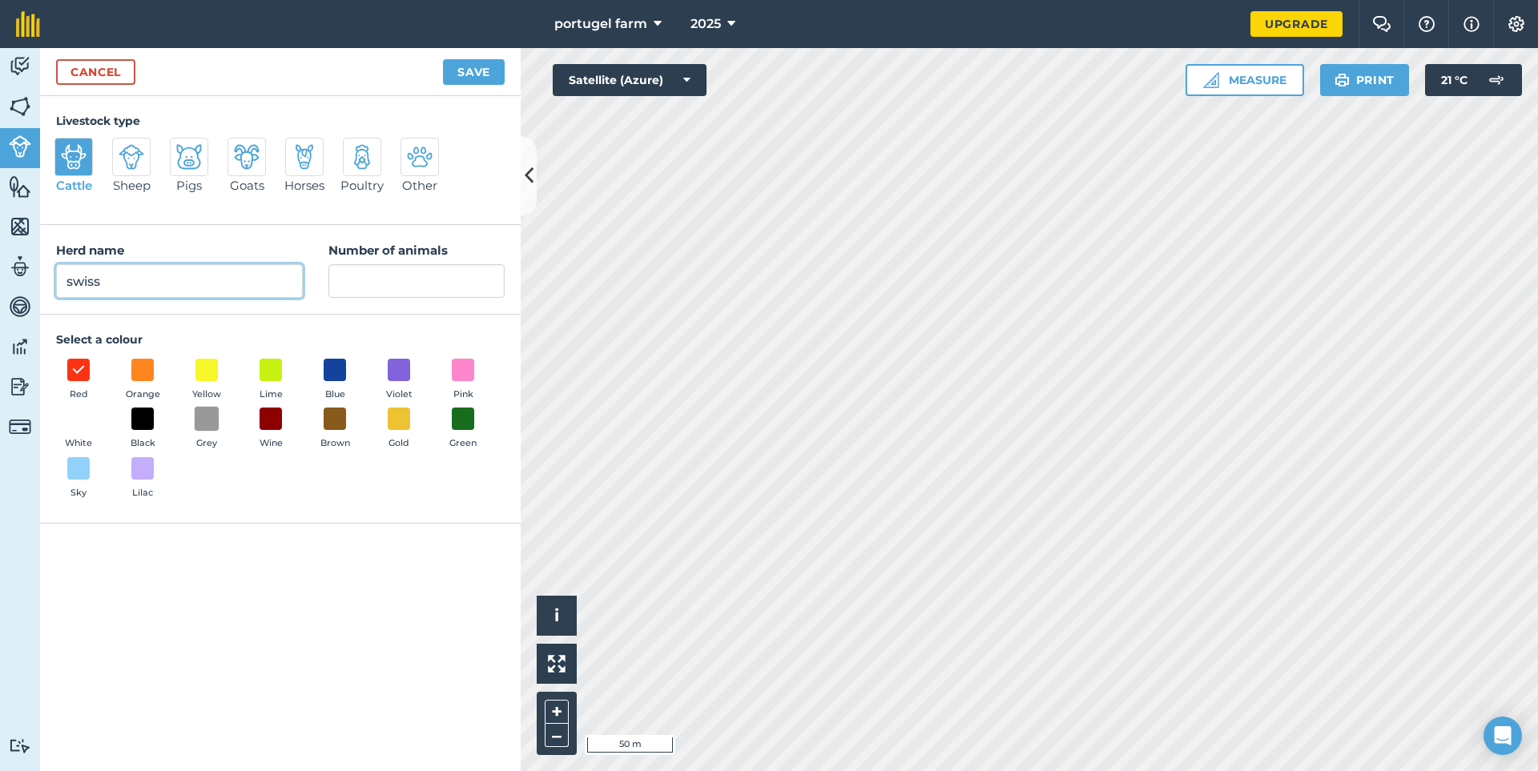
type input "swiss"
click at [205, 417] on span at bounding box center [207, 419] width 25 height 25
click at [356, 277] on input "Number of animals" at bounding box center [416, 281] width 176 height 34
type input "100"
click at [464, 61] on button "Save" at bounding box center [474, 72] width 62 height 26
